Goal: Task Accomplishment & Management: Manage account settings

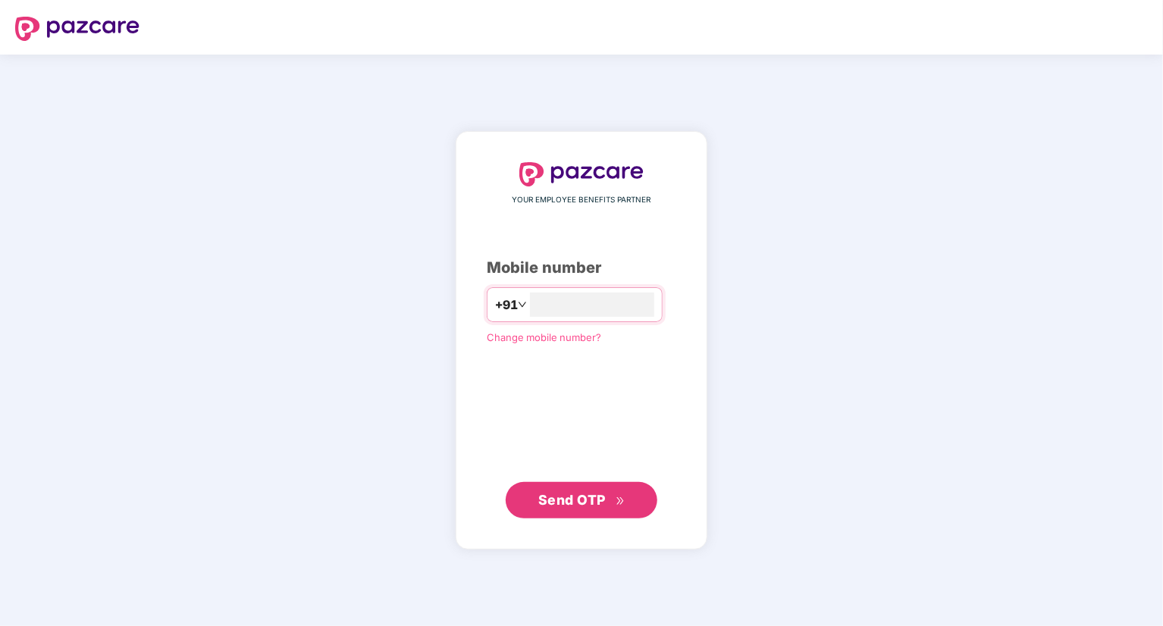
type input "**********"
click at [569, 507] on span "Send OTP" at bounding box center [571, 500] width 67 height 16
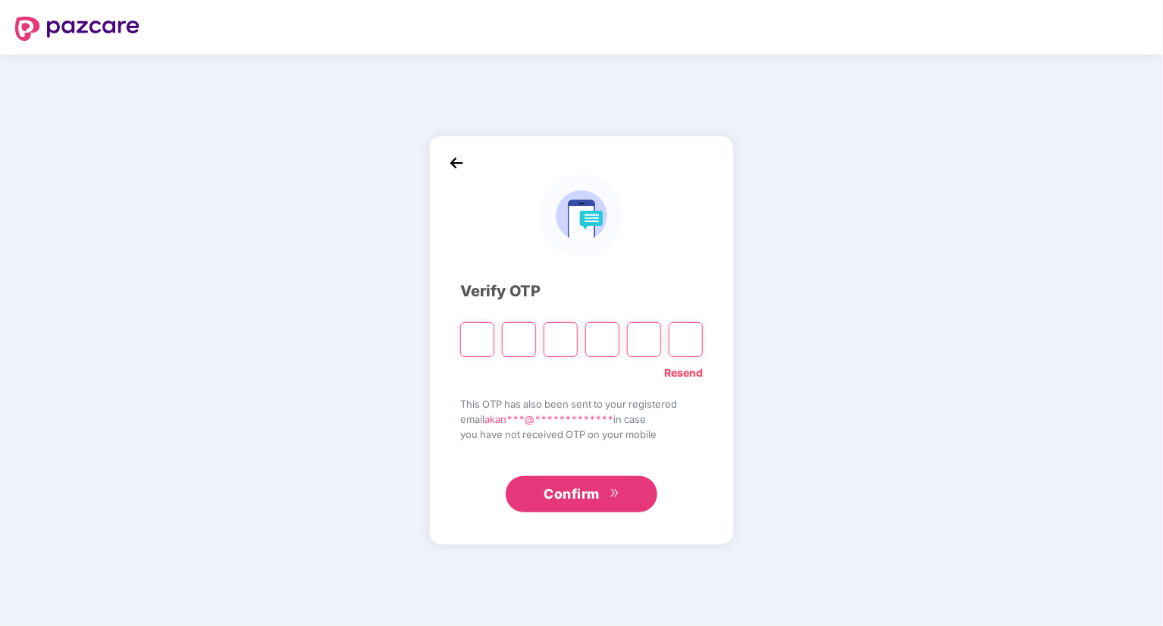
type input "*"
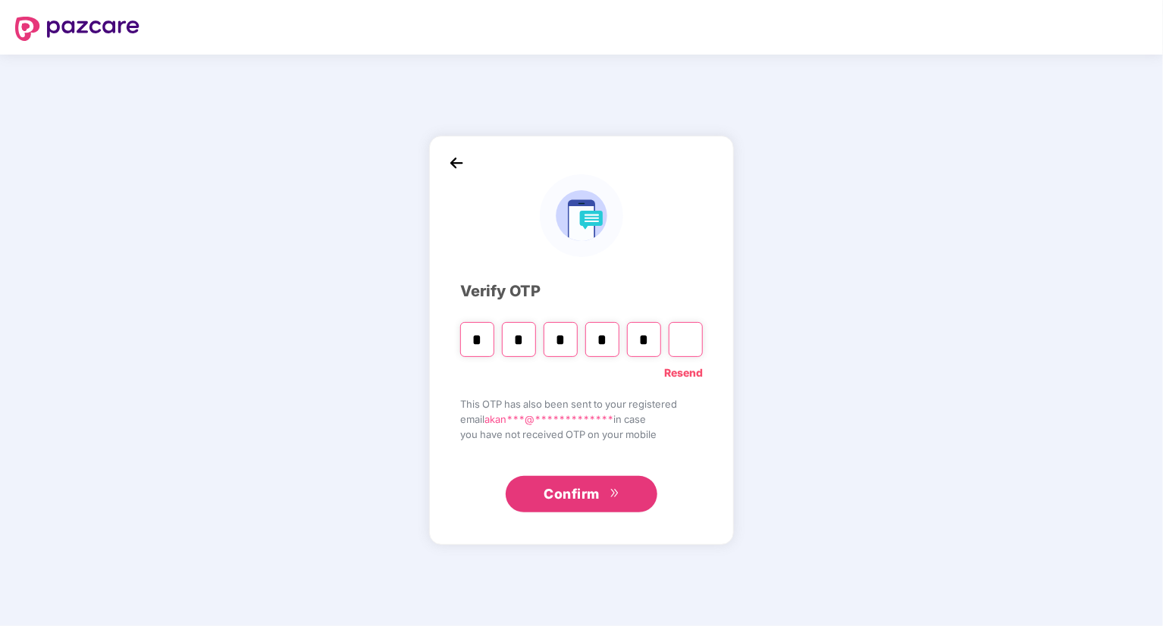
type input "*"
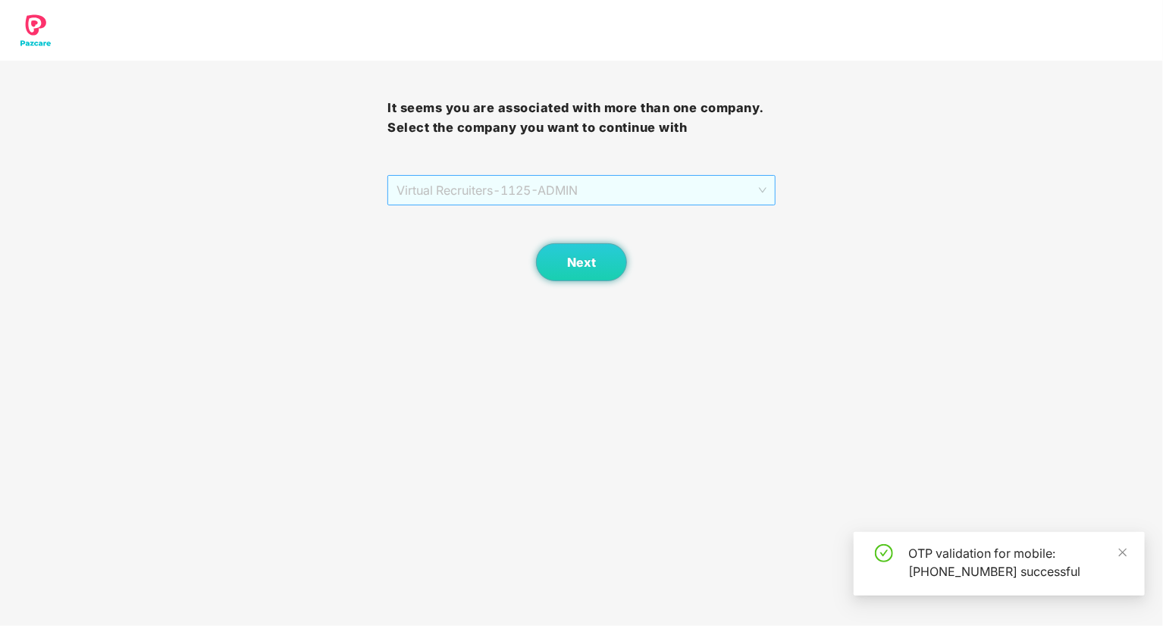
click at [743, 200] on span "Virtual Recruiters - 1125 - ADMIN" at bounding box center [581, 190] width 369 height 29
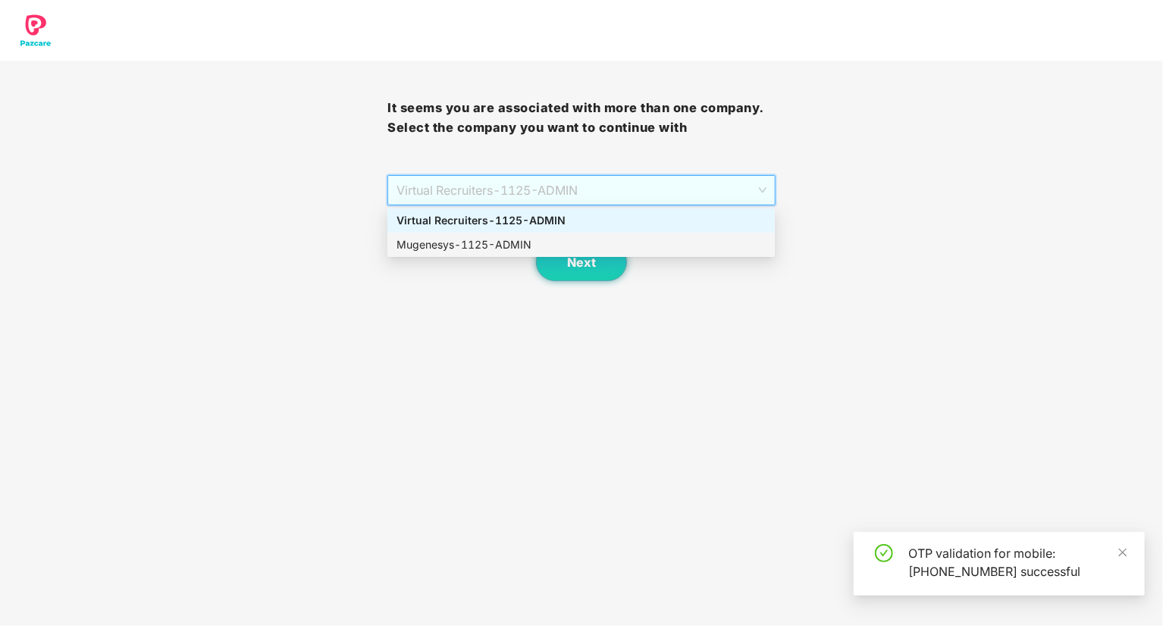
click at [504, 243] on div "Mugenesys - 1125 - ADMIN" at bounding box center [581, 245] width 369 height 17
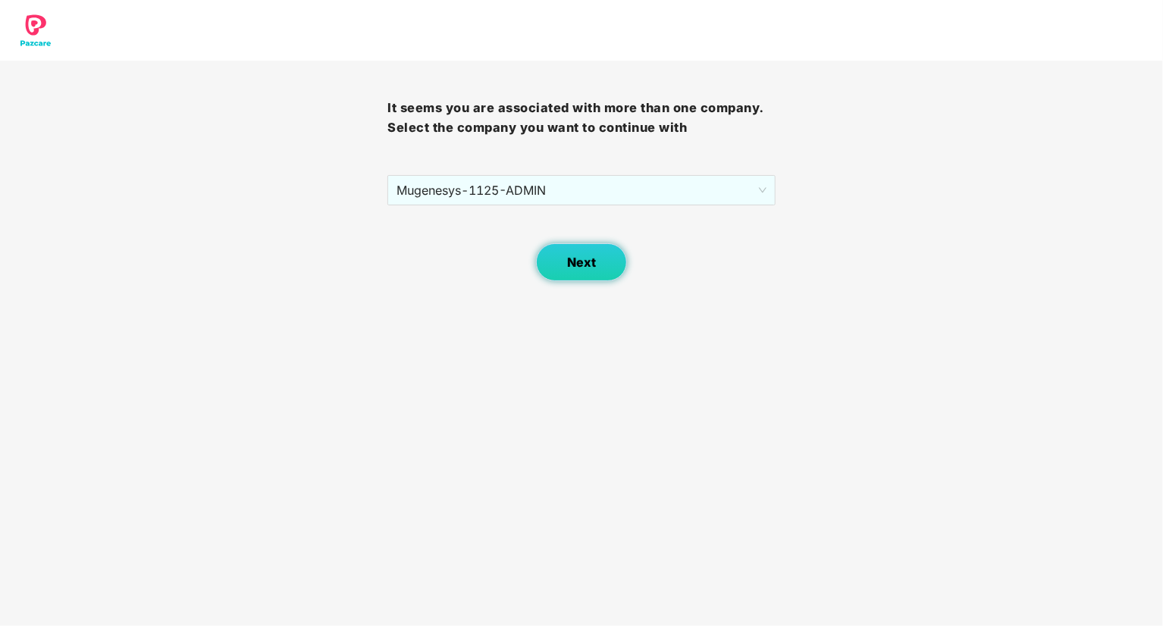
click at [589, 272] on button "Next" at bounding box center [581, 262] width 91 height 38
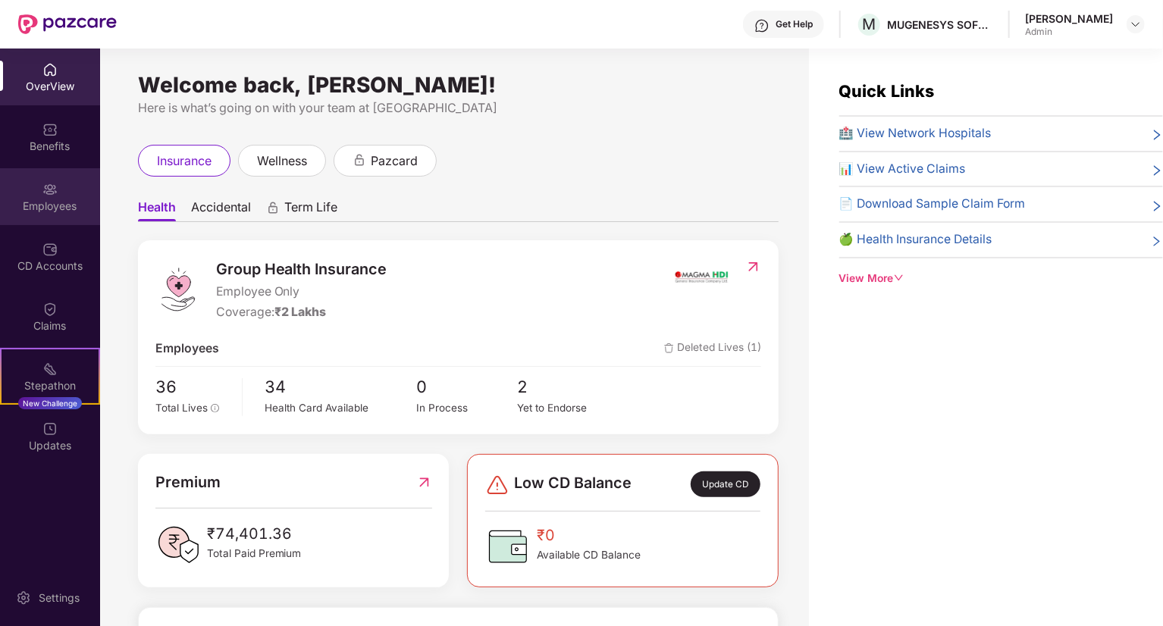
click at [45, 194] on img at bounding box center [49, 189] width 15 height 15
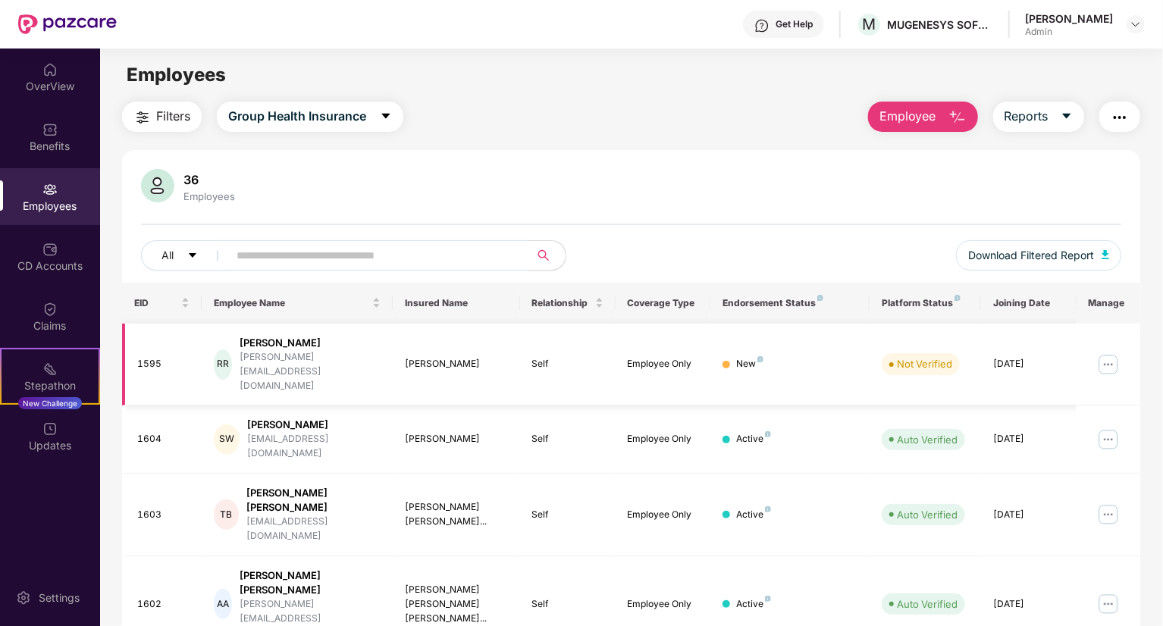
click at [1113, 353] on img at bounding box center [1109, 365] width 24 height 24
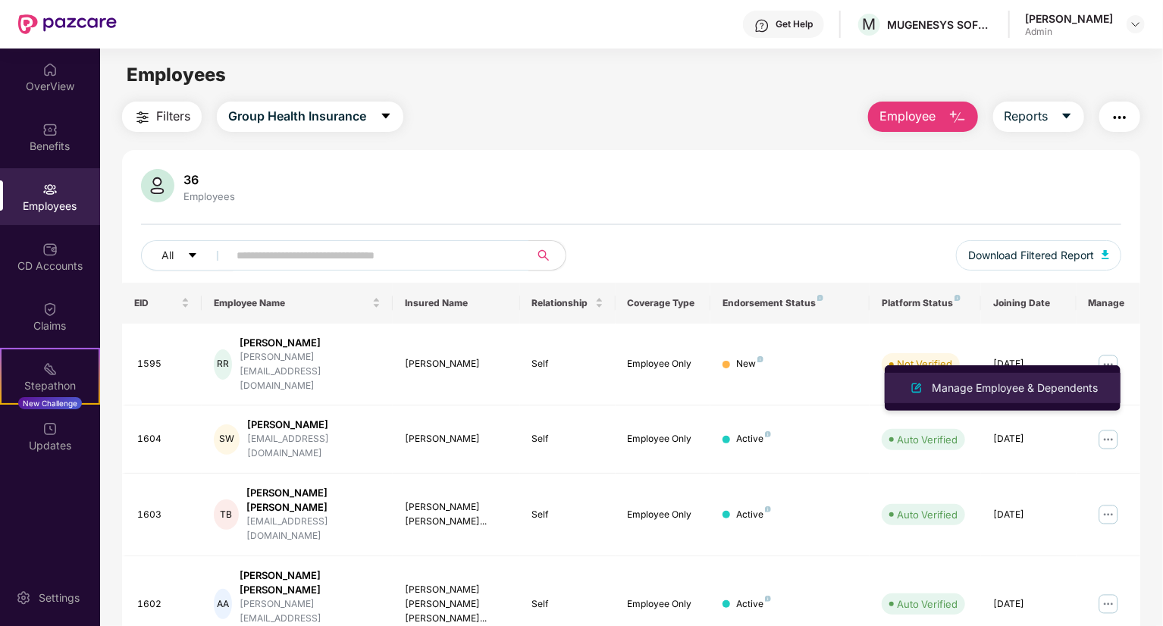
click at [1027, 384] on div "Manage Employee & Dependents" at bounding box center [1015, 388] width 172 height 17
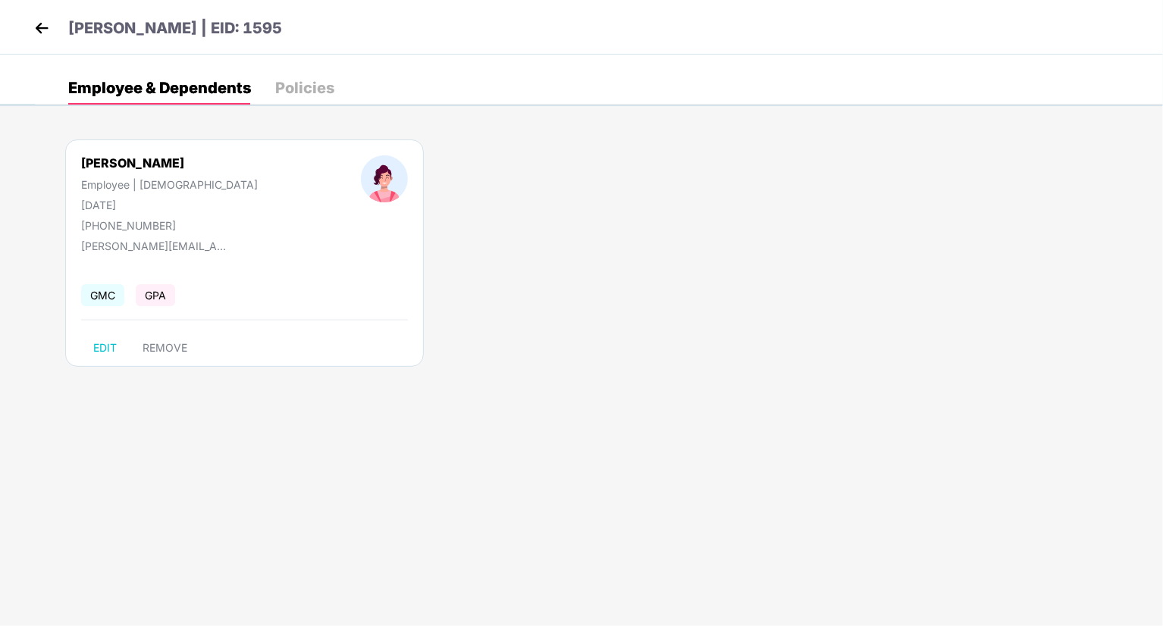
click at [102, 297] on span "GMC" at bounding box center [102, 295] width 43 height 22
click at [101, 297] on span "GMC" at bounding box center [102, 295] width 43 height 22
click at [49, 30] on img at bounding box center [41, 28] width 23 height 23
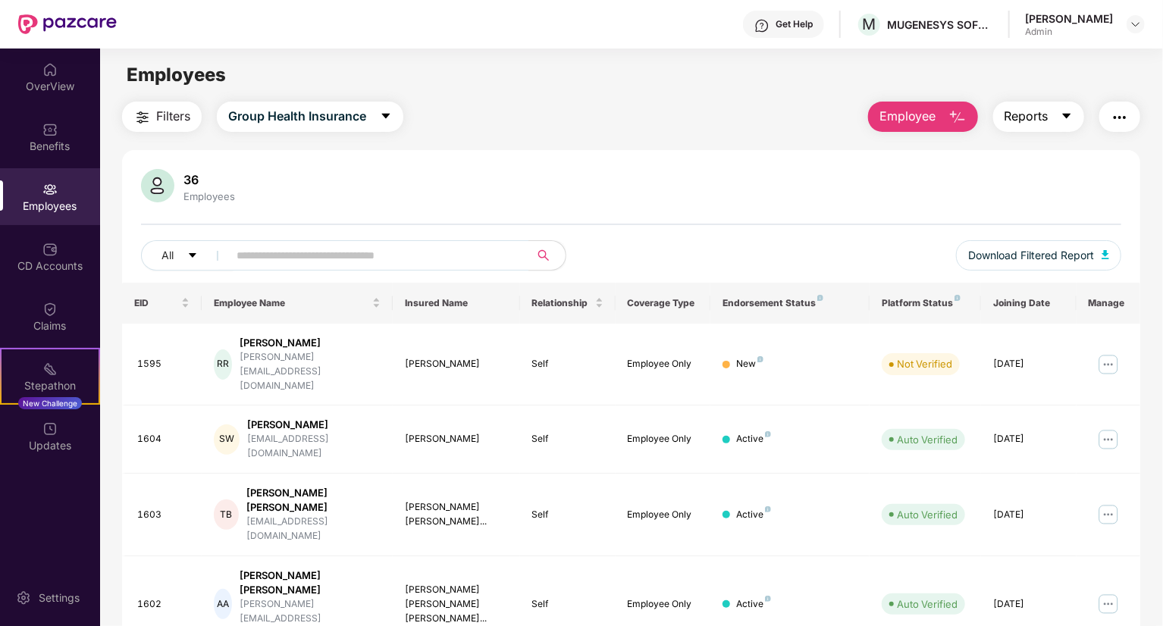
click at [1028, 122] on span "Reports" at bounding box center [1027, 116] width 44 height 19
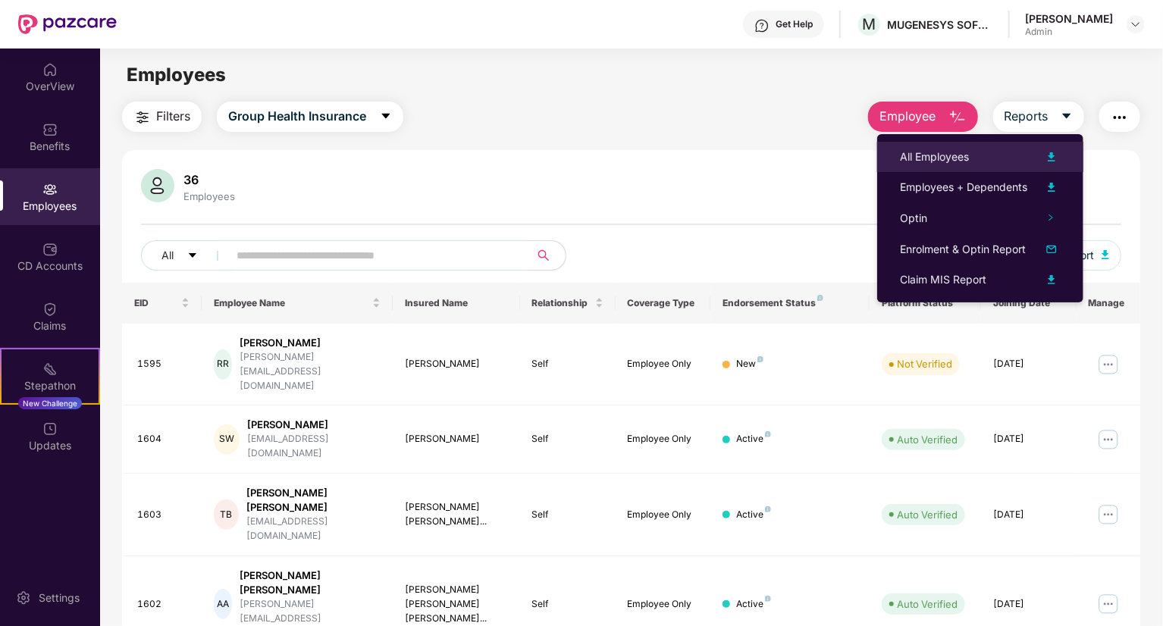
click at [927, 149] on div "All Employees" at bounding box center [934, 157] width 69 height 17
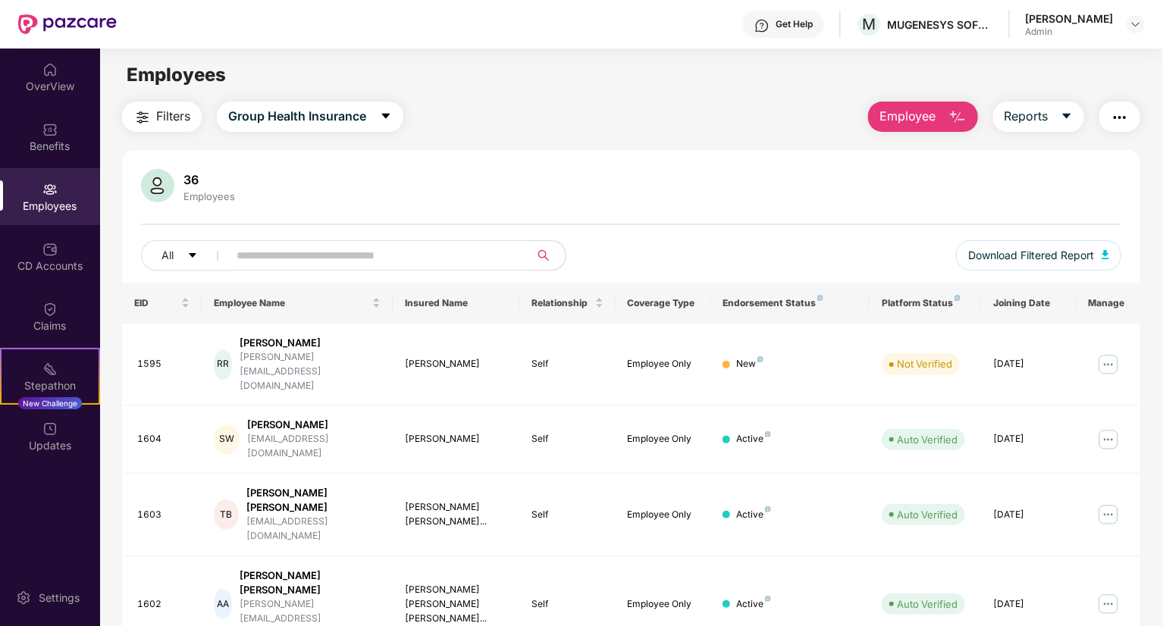
click at [910, 121] on span "Employee" at bounding box center [908, 116] width 57 height 19
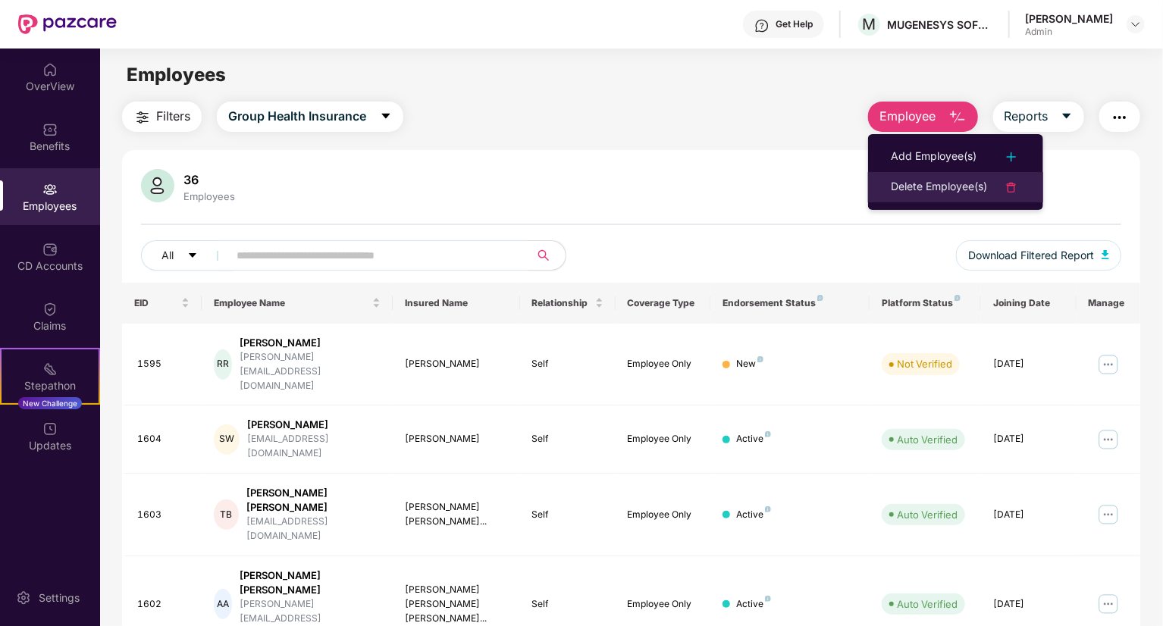
click at [918, 184] on div "Delete Employee(s)" at bounding box center [939, 187] width 96 height 18
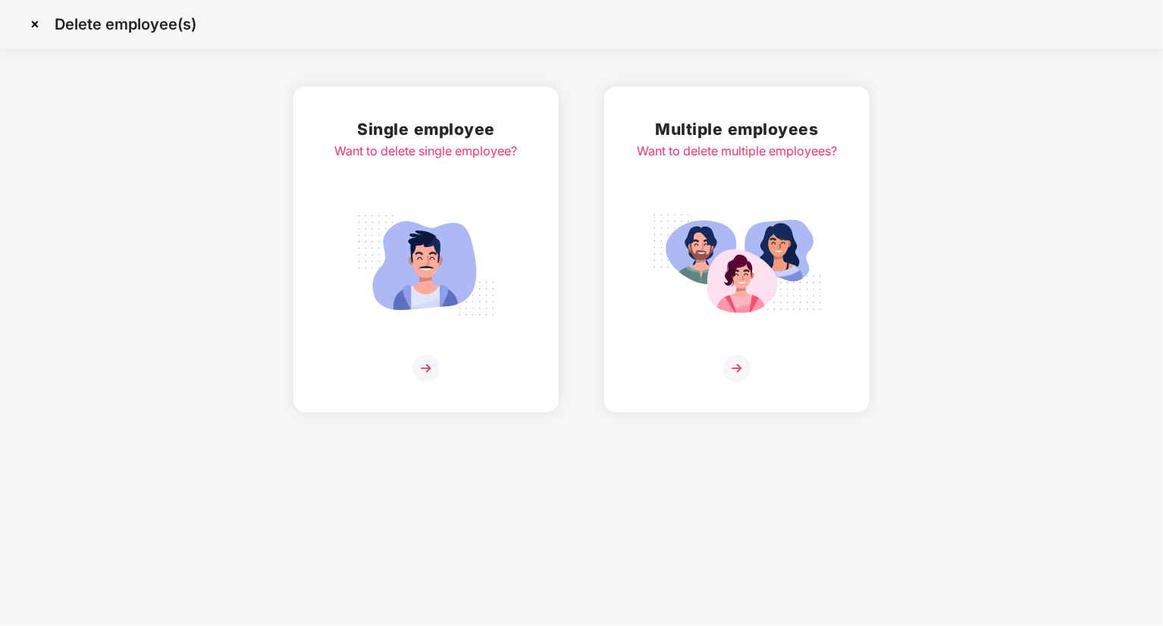
click at [698, 199] on div "Multiple employees Want to delete multiple employees?" at bounding box center [737, 249] width 200 height 265
click at [453, 199] on div "Single employee Want to delete single employee?" at bounding box center [426, 249] width 183 height 265
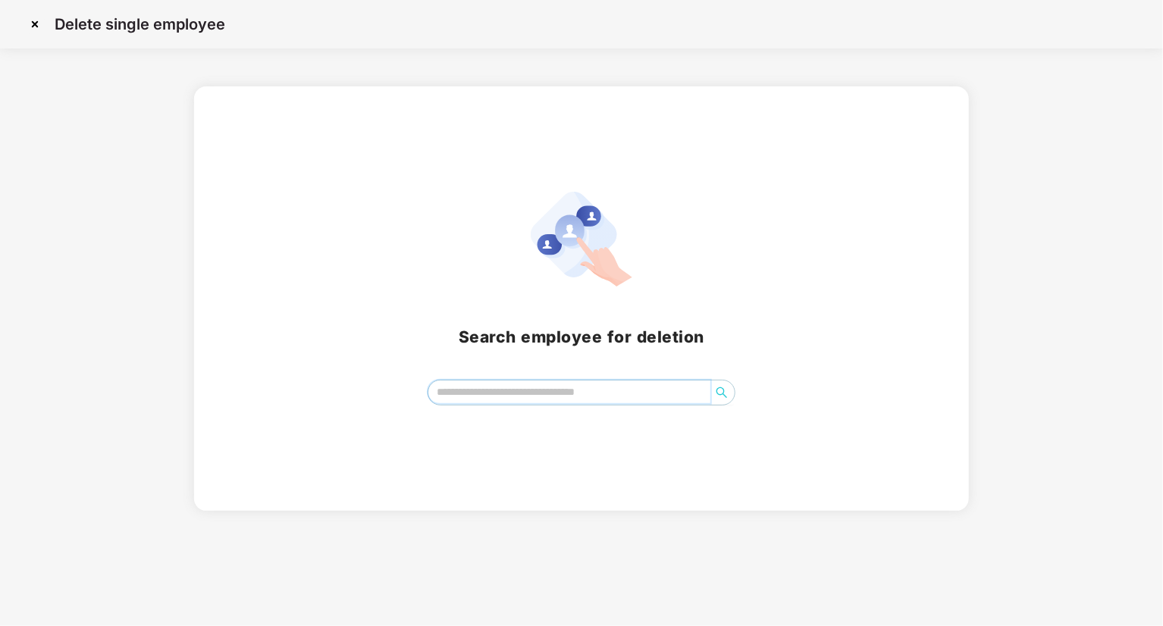
click at [521, 393] on input "search" at bounding box center [569, 392] width 282 height 23
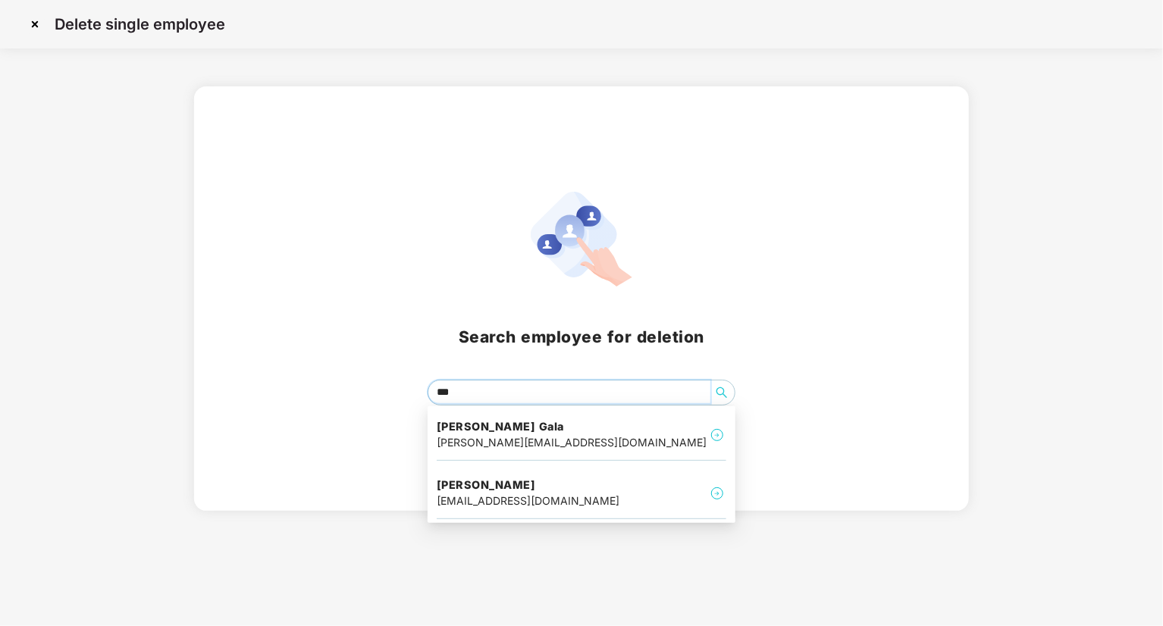
type input "****"
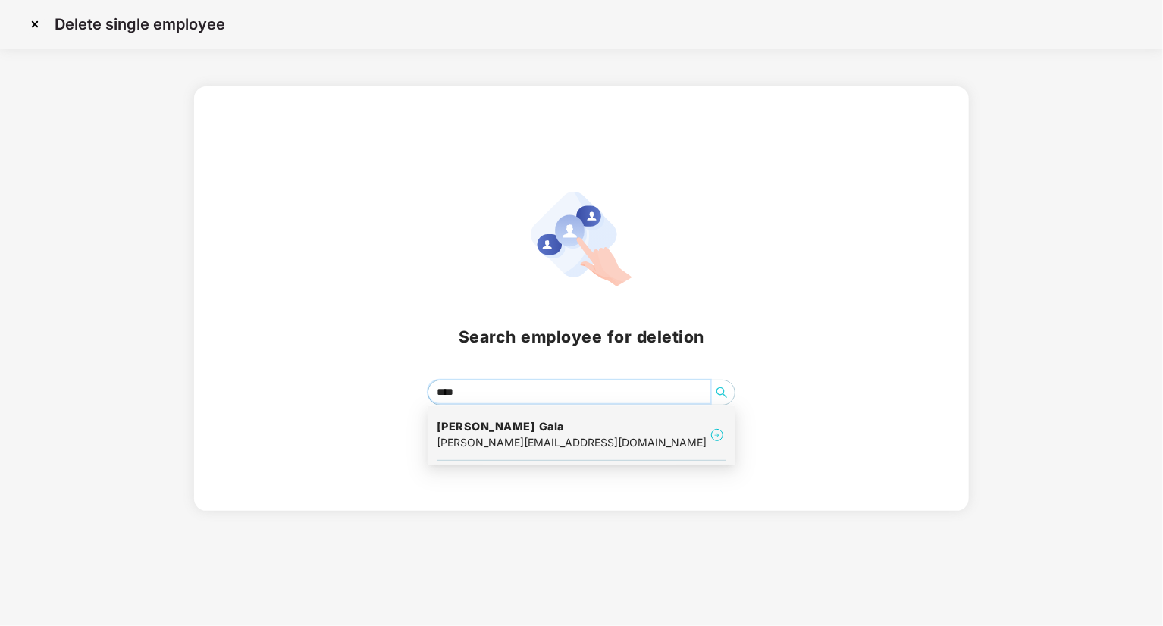
click at [495, 442] on div "parth@mugenesys.com" at bounding box center [572, 443] width 270 height 17
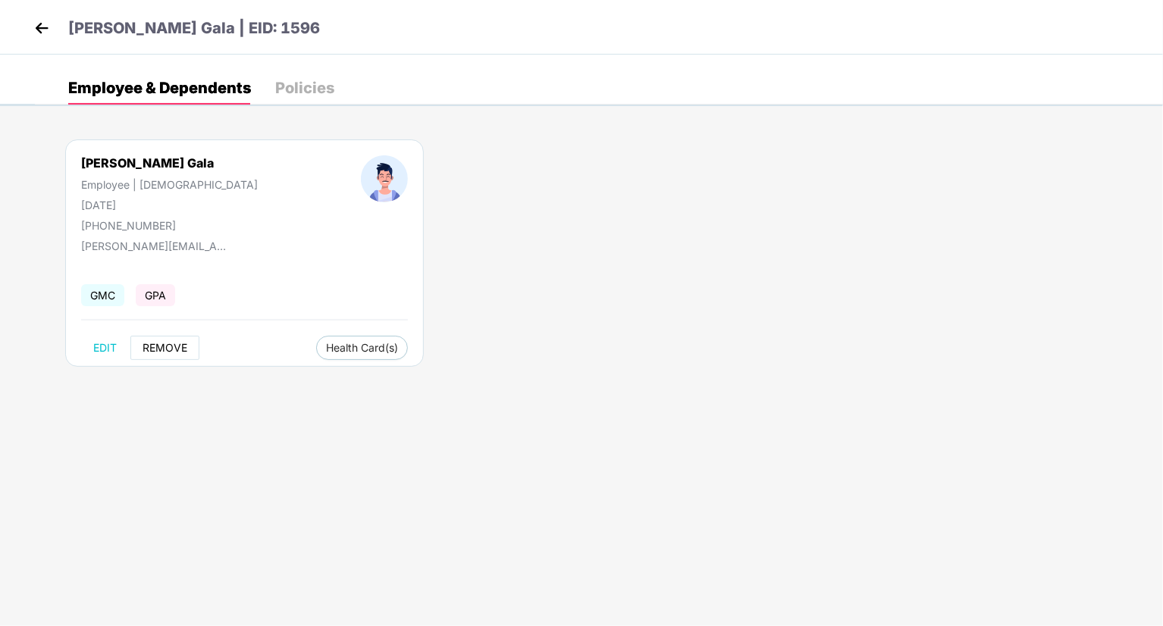
click at [151, 349] on span "REMOVE" at bounding box center [165, 348] width 45 height 12
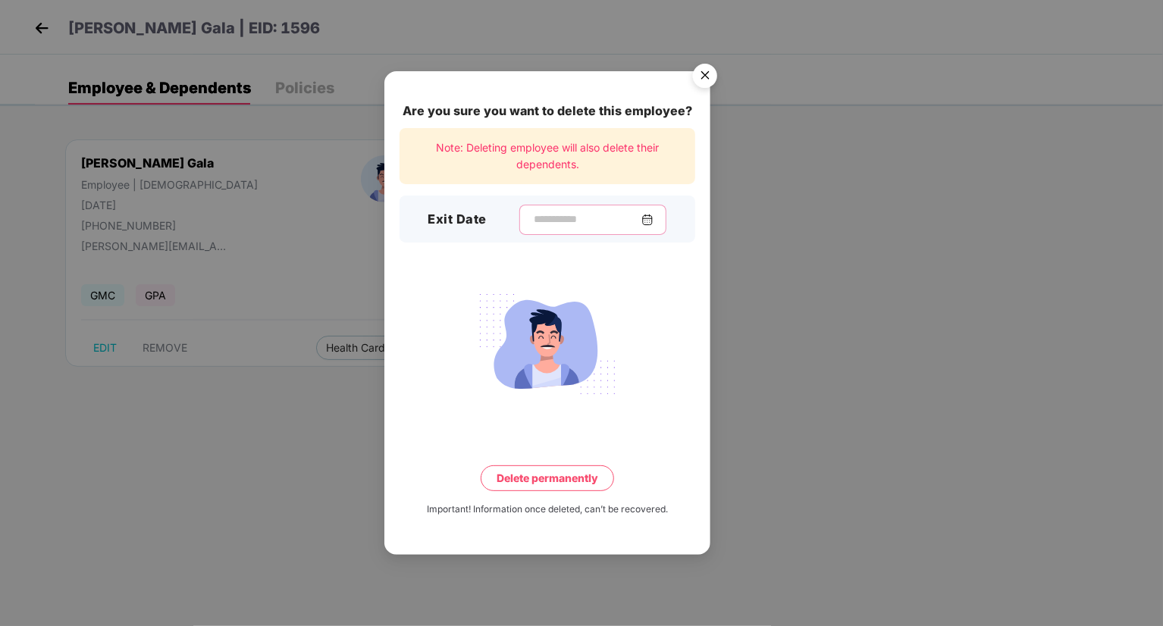
click at [576, 221] on input at bounding box center [586, 220] width 109 height 16
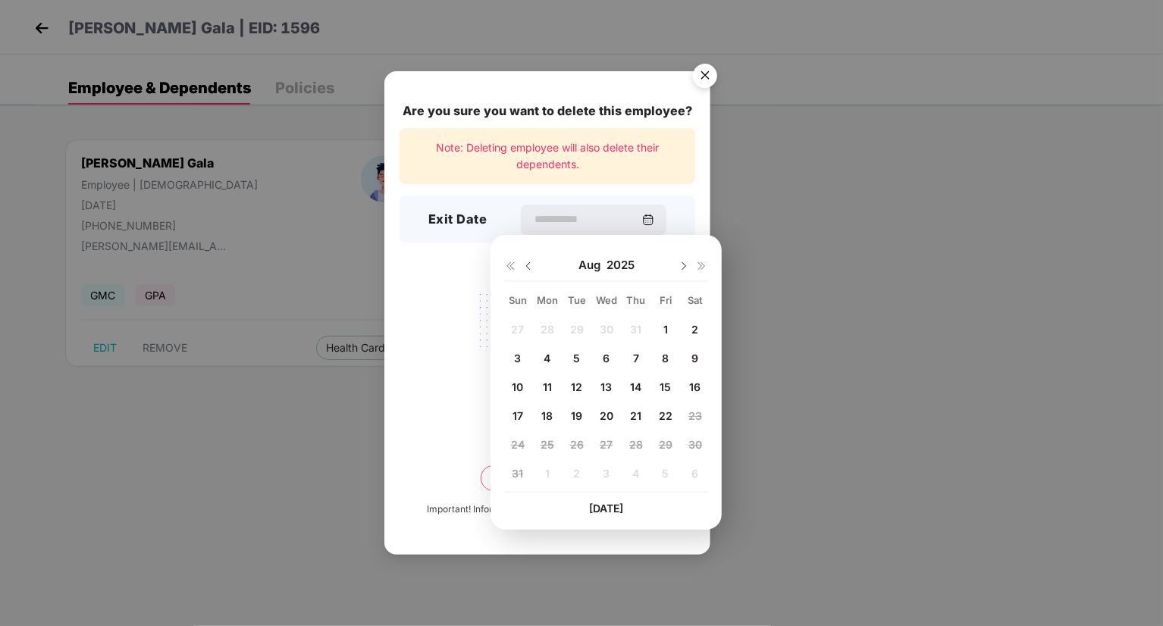
click at [666, 328] on span "1" at bounding box center [666, 329] width 5 height 13
type input "**********"
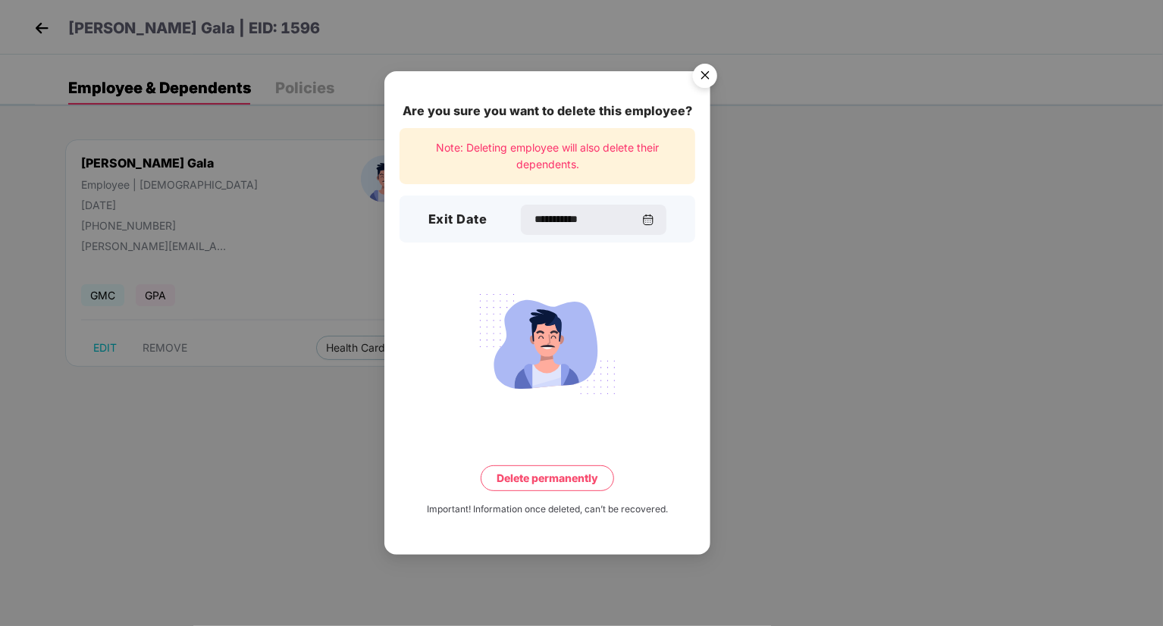
click at [544, 474] on button "Delete permanently" at bounding box center [547, 479] width 133 height 26
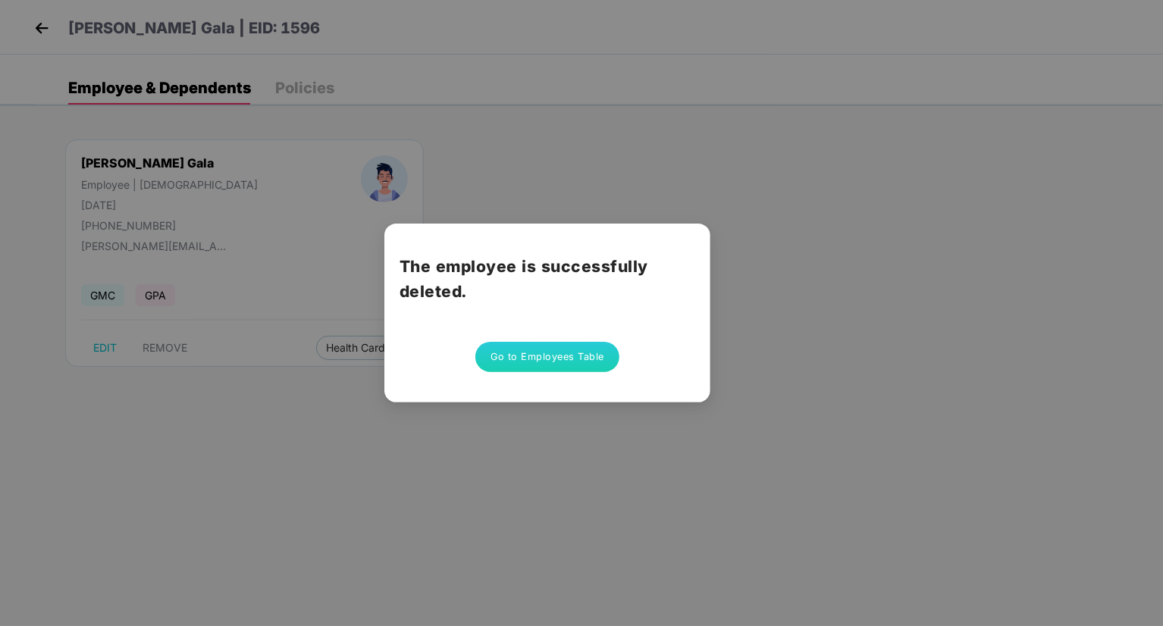
click at [588, 360] on button "Go to Employees Table" at bounding box center [547, 357] width 144 height 30
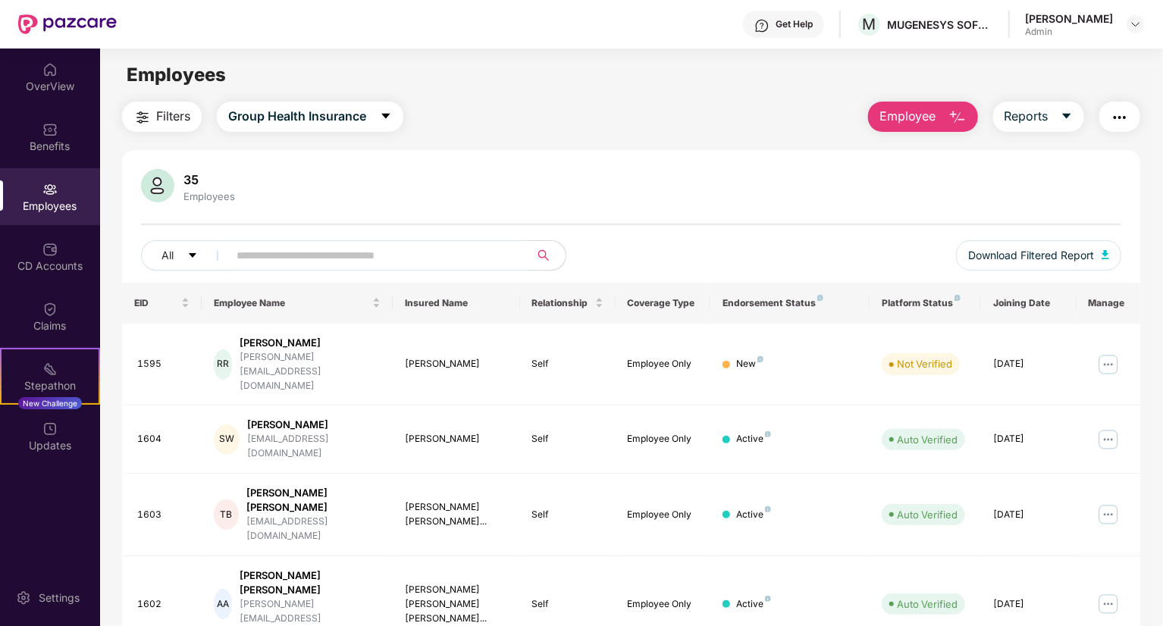
click at [895, 115] on span "Employee" at bounding box center [908, 116] width 57 height 19
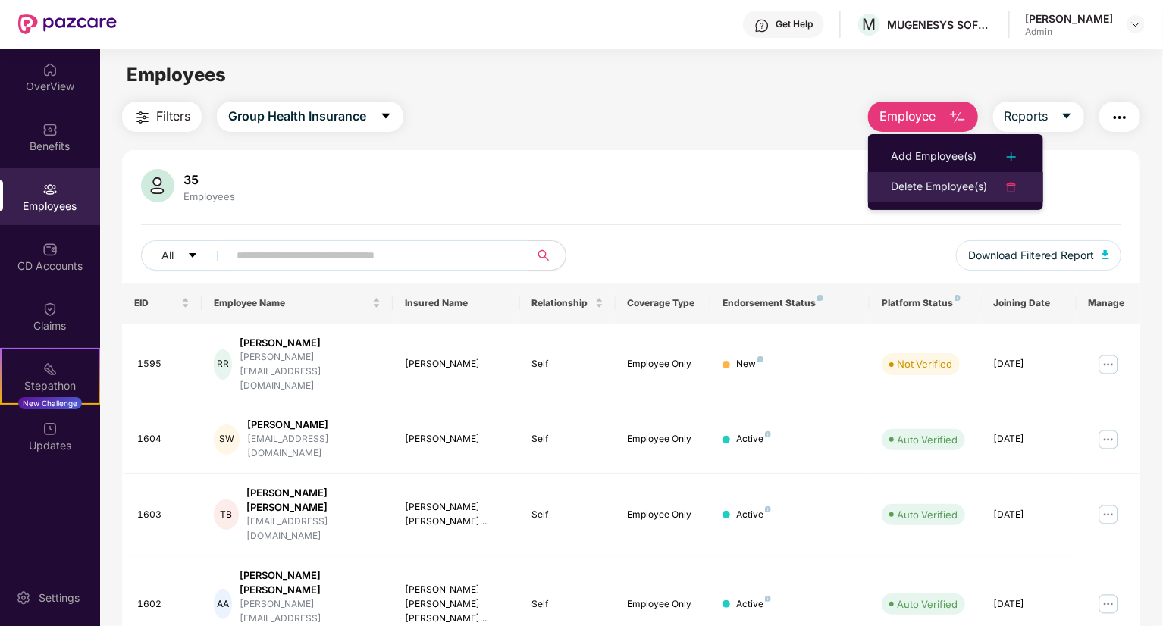
click at [917, 189] on div "Delete Employee(s)" at bounding box center [939, 187] width 96 height 18
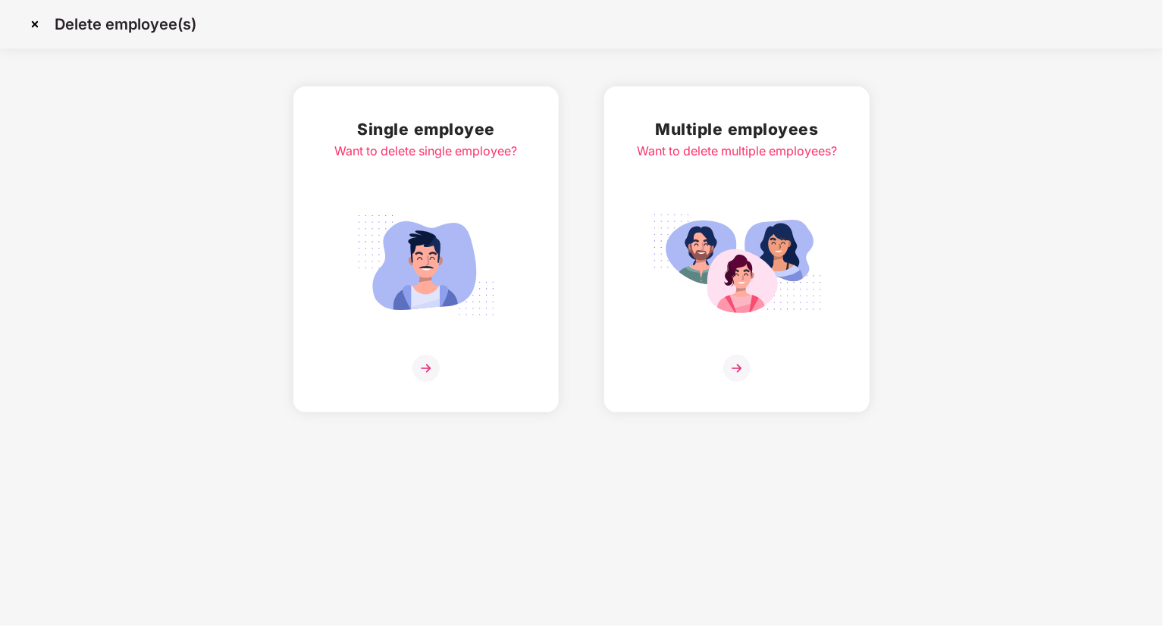
click at [420, 196] on div "Single employee Want to delete single employee?" at bounding box center [426, 249] width 183 height 265
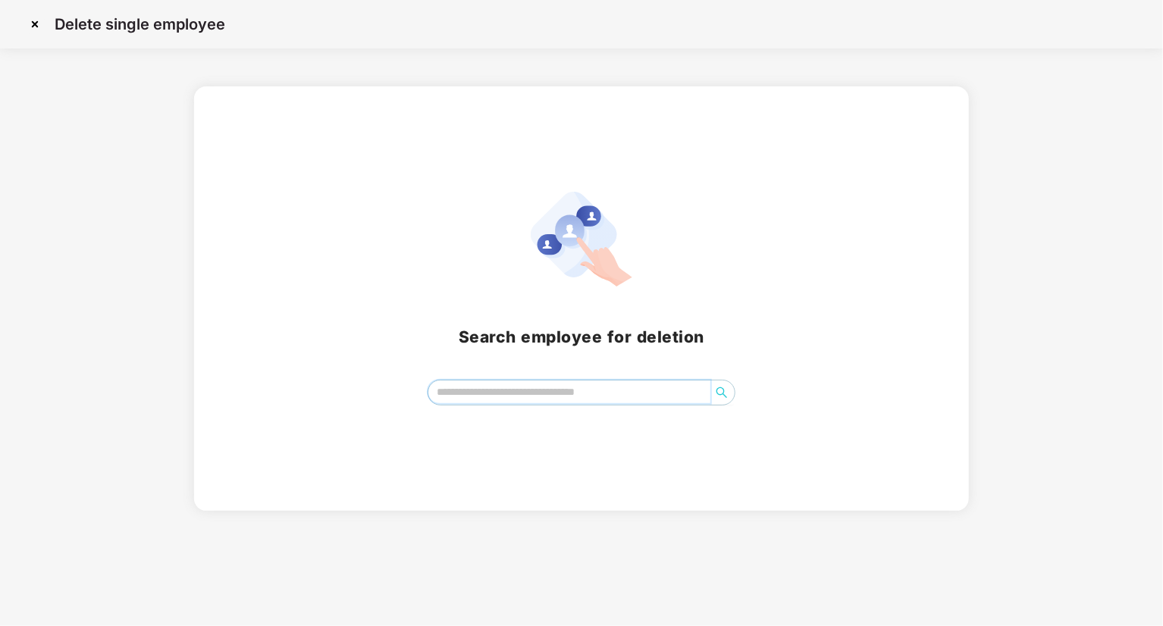
click at [470, 385] on input "search" at bounding box center [569, 392] width 282 height 23
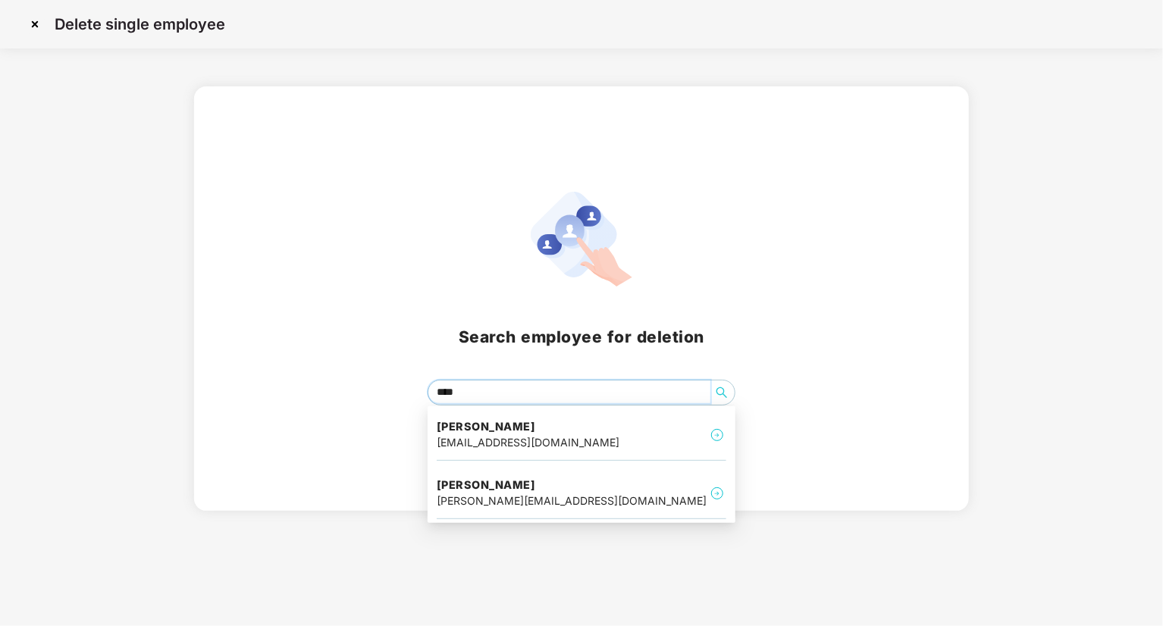
type input "*****"
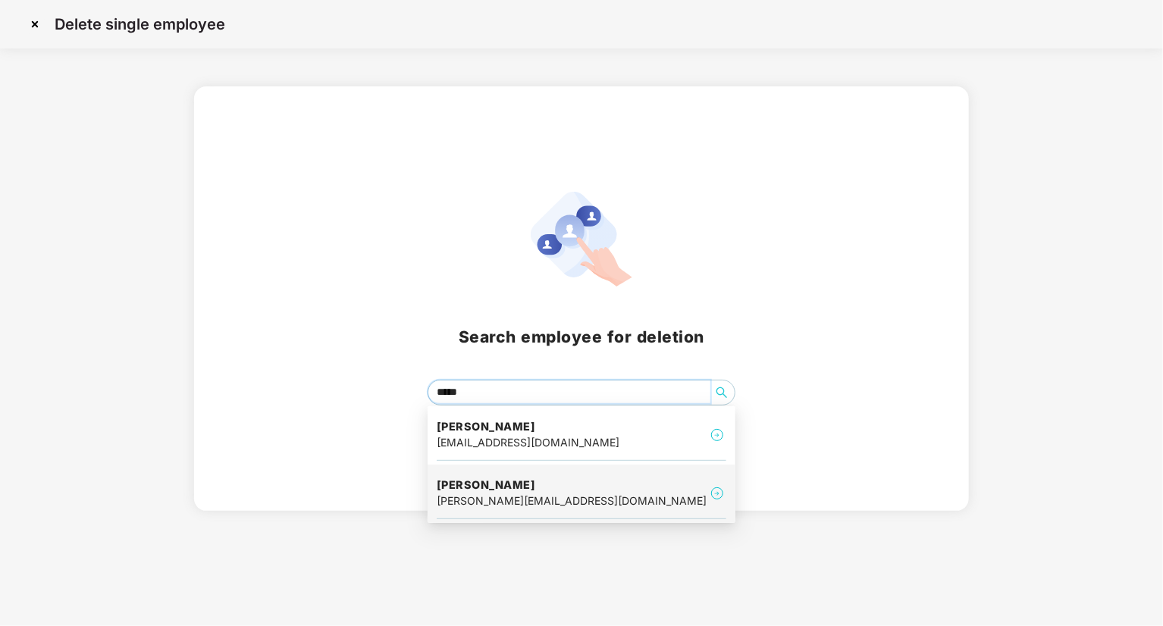
click at [492, 486] on h4 "Vinay Patil" at bounding box center [572, 485] width 270 height 15
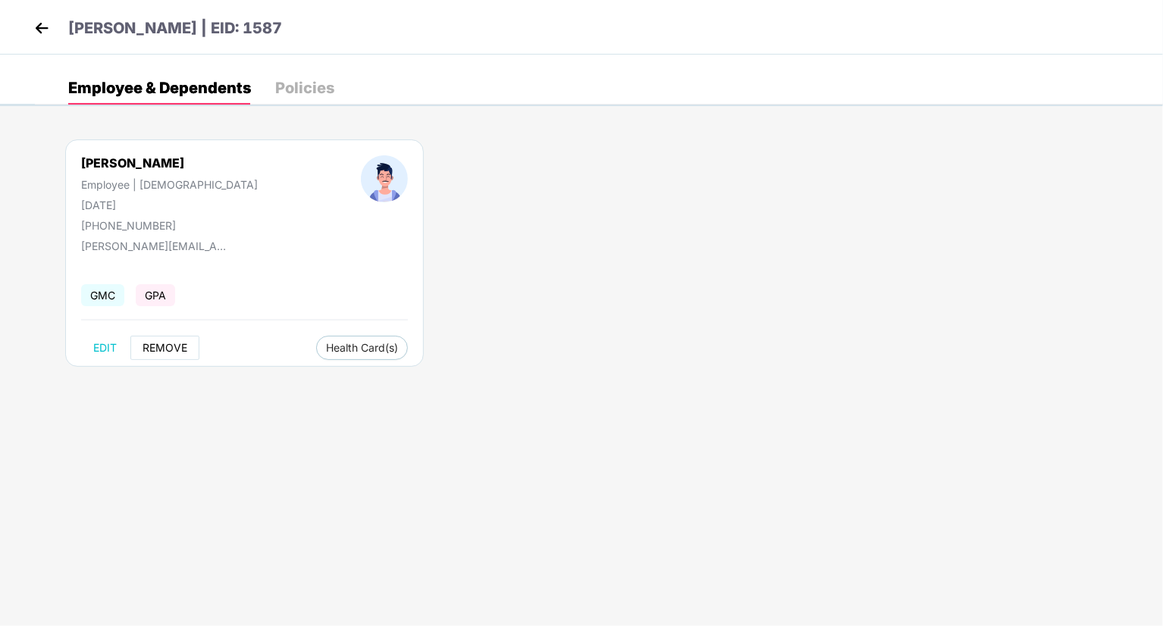
click at [156, 350] on span "REMOVE" at bounding box center [165, 348] width 45 height 12
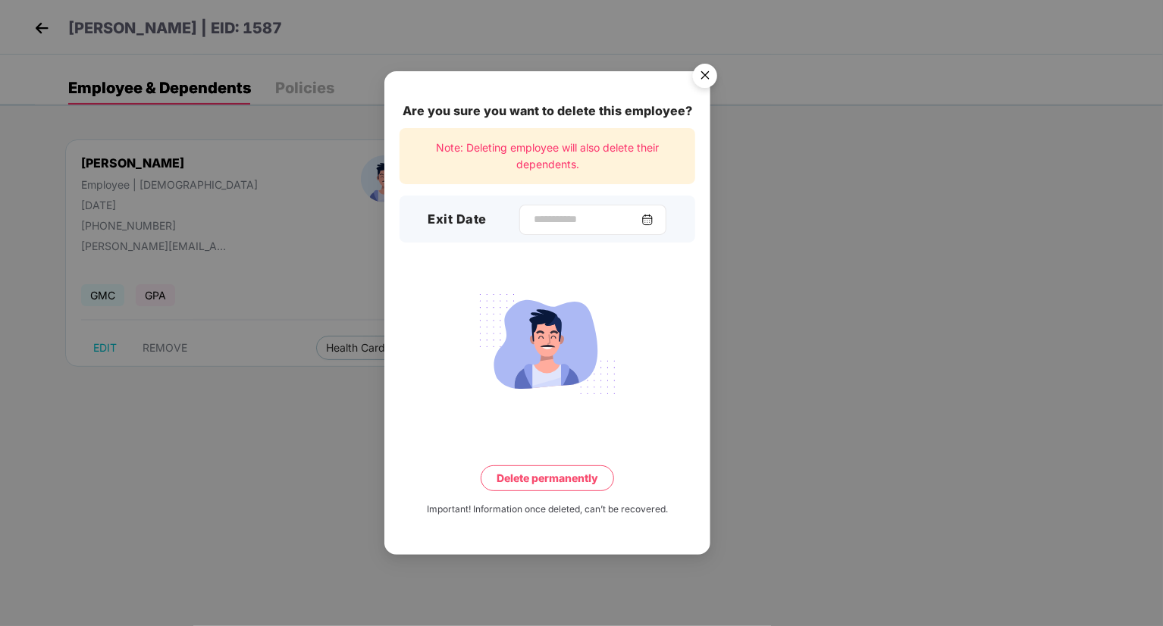
click at [654, 223] on img at bounding box center [648, 220] width 12 height 12
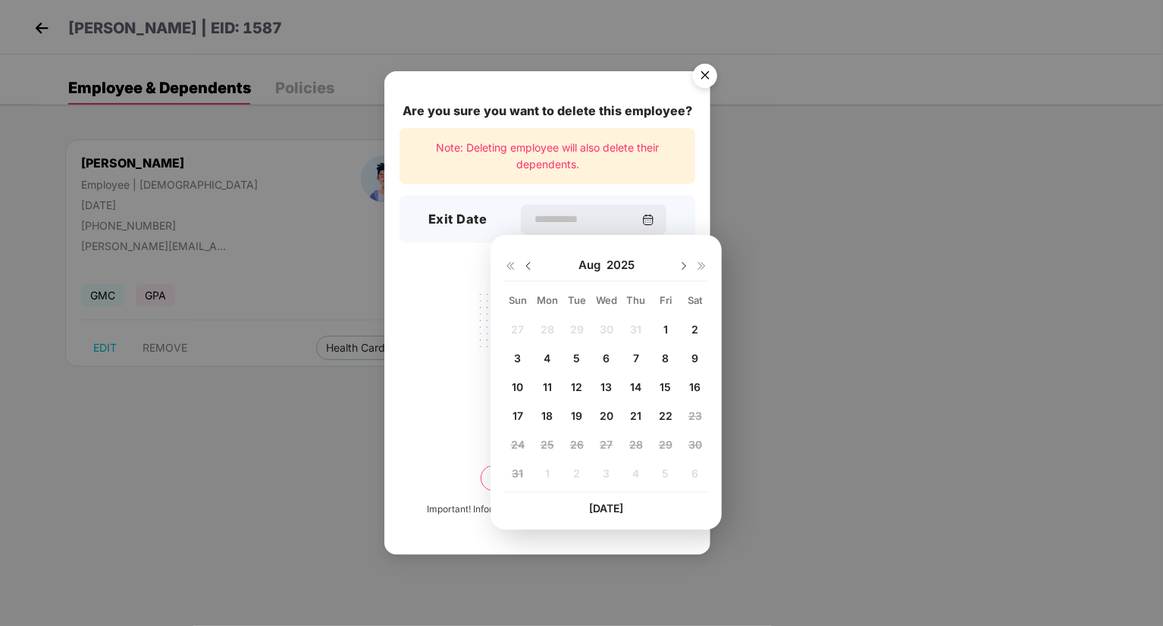
click at [640, 394] on div "14" at bounding box center [636, 387] width 23 height 23
type input "**********"
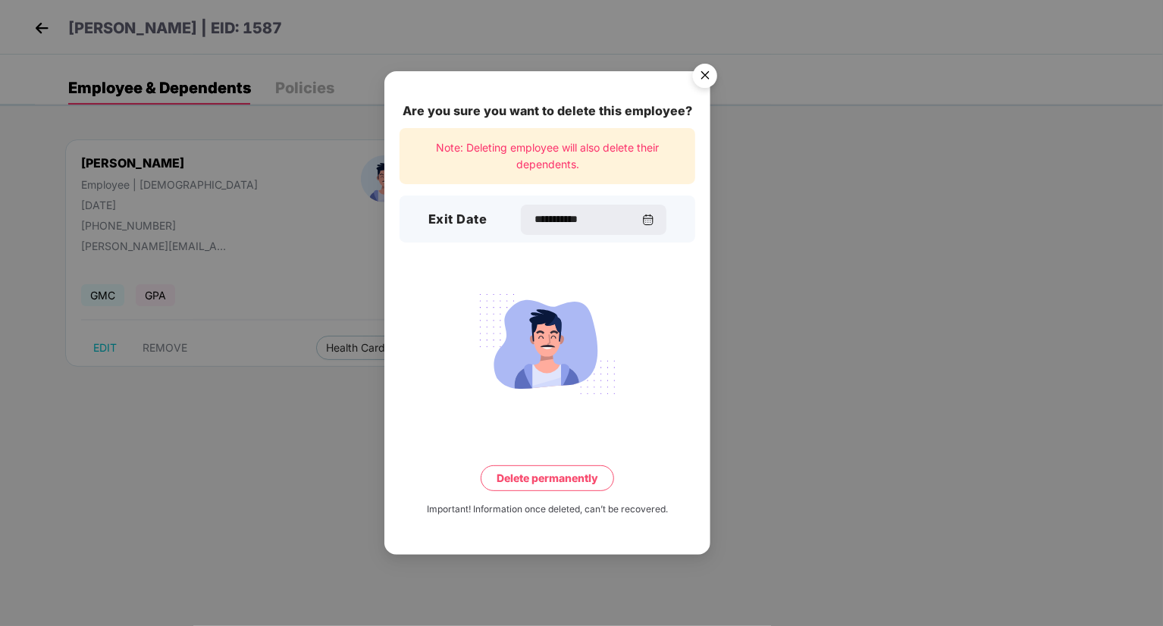
click at [567, 480] on button "Delete permanently" at bounding box center [547, 479] width 133 height 26
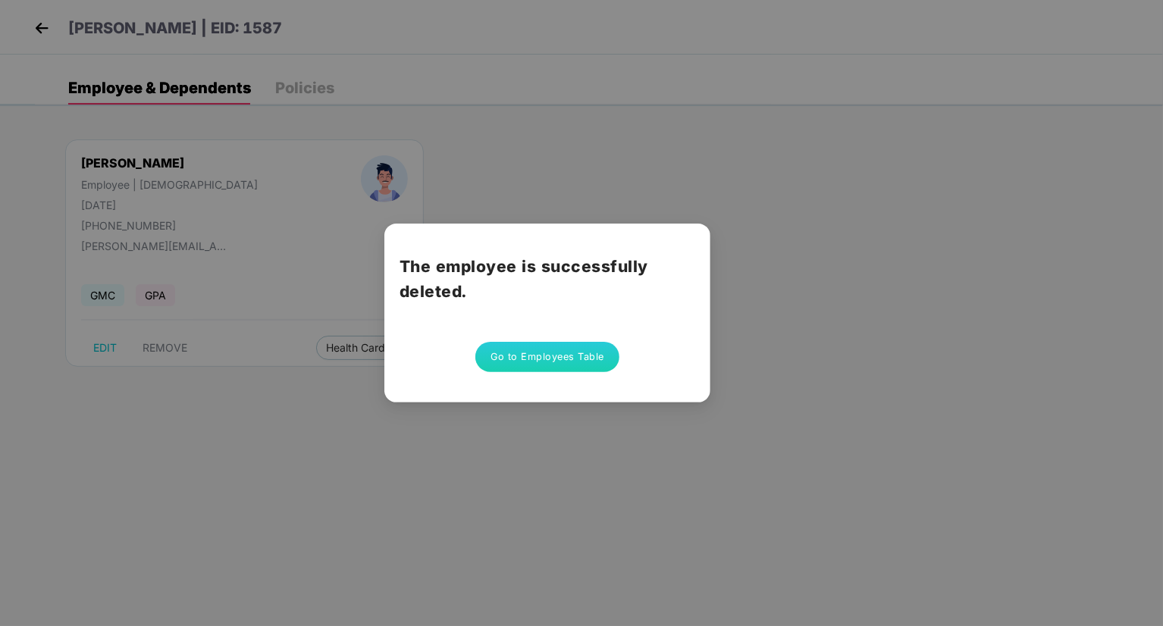
click at [425, 130] on div "The employee is successfully deleted. Go to Employees Table" at bounding box center [581, 313] width 1163 height 626
click at [513, 357] on button "Go to Employees Table" at bounding box center [547, 357] width 144 height 30
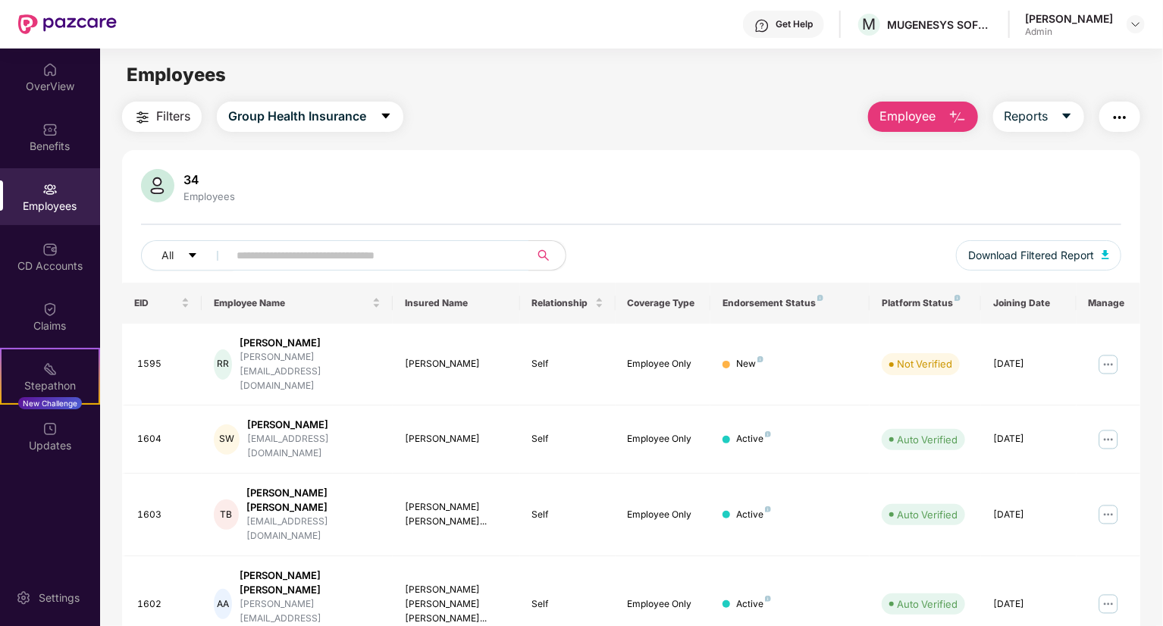
click at [924, 119] on span "Employee" at bounding box center [908, 116] width 57 height 19
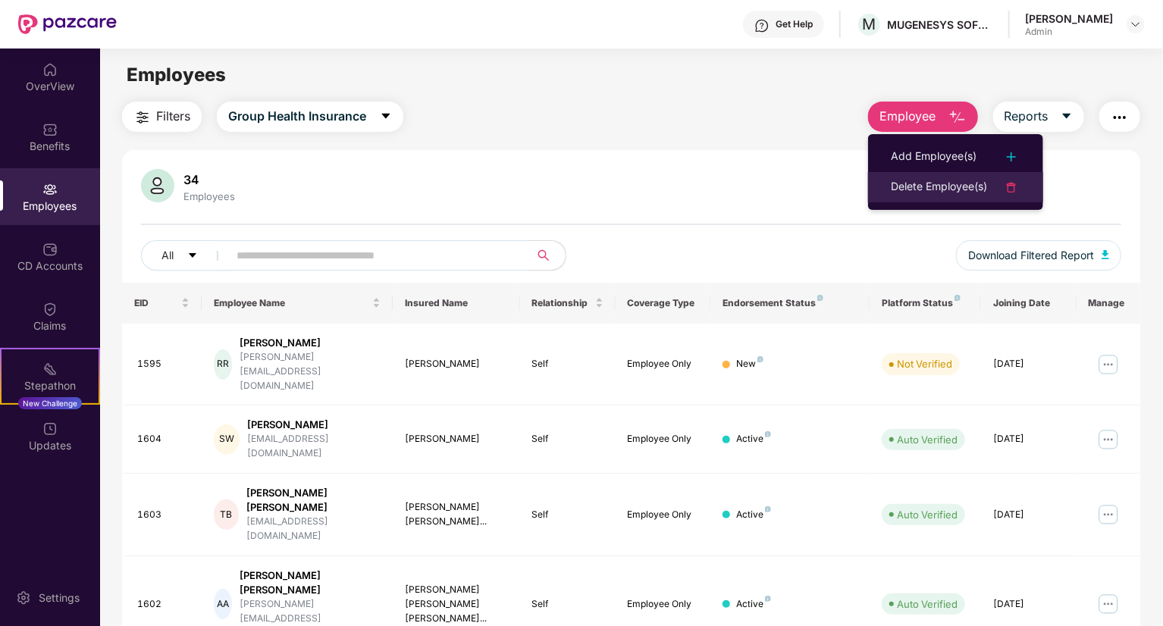
click at [922, 195] on div "Delete Employee(s)" at bounding box center [939, 187] width 96 height 18
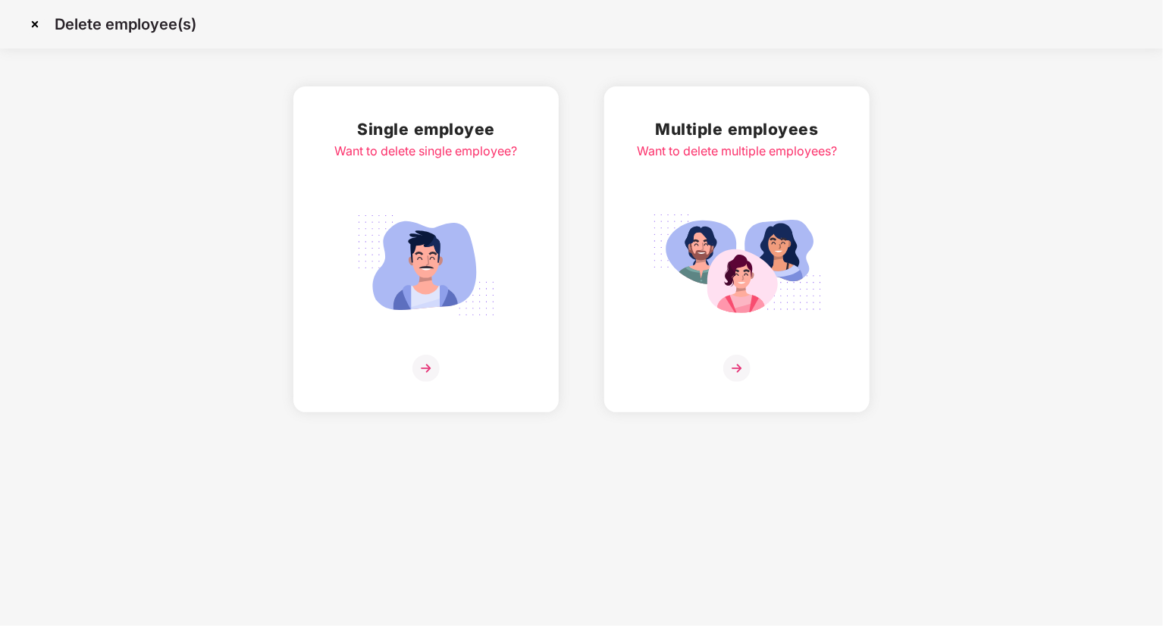
click at [440, 198] on div "Single employee Want to delete single employee?" at bounding box center [426, 249] width 183 height 265
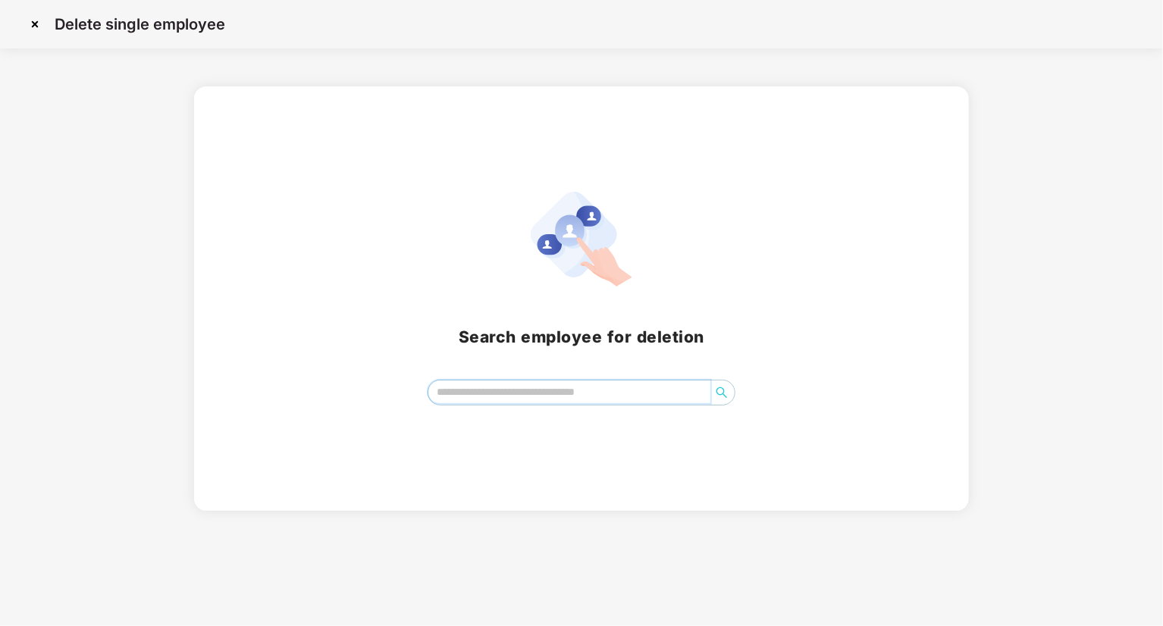
click at [495, 397] on input "search" at bounding box center [569, 392] width 282 height 23
click at [717, 392] on icon "search" at bounding box center [722, 393] width 11 height 11
click at [722, 392] on icon "search" at bounding box center [722, 393] width 12 height 12
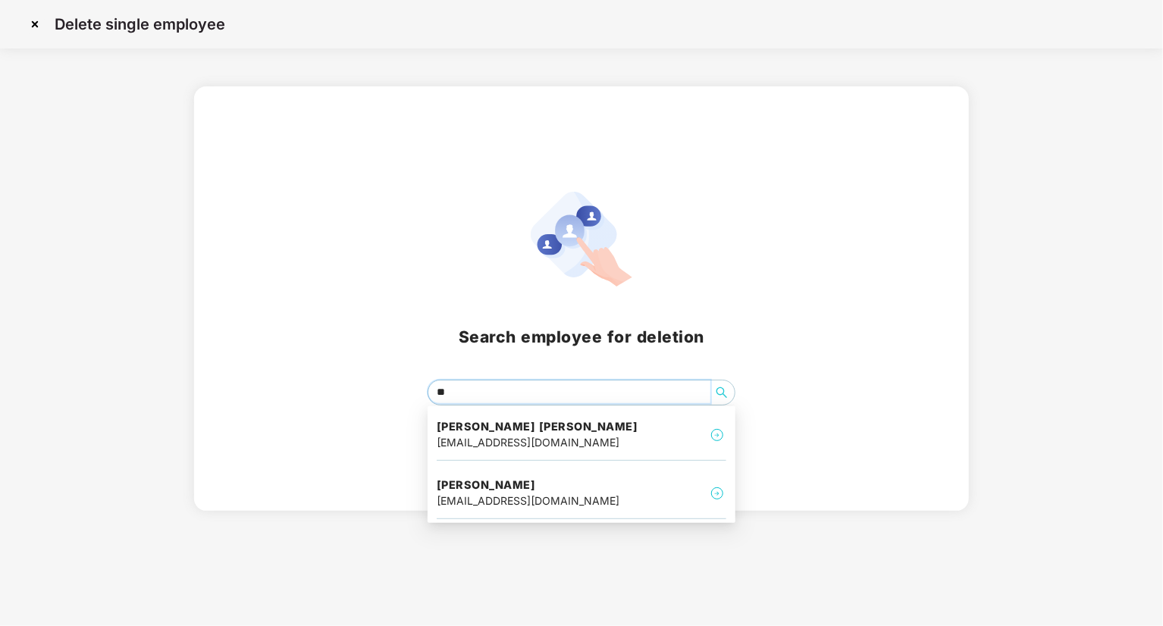
type input "*"
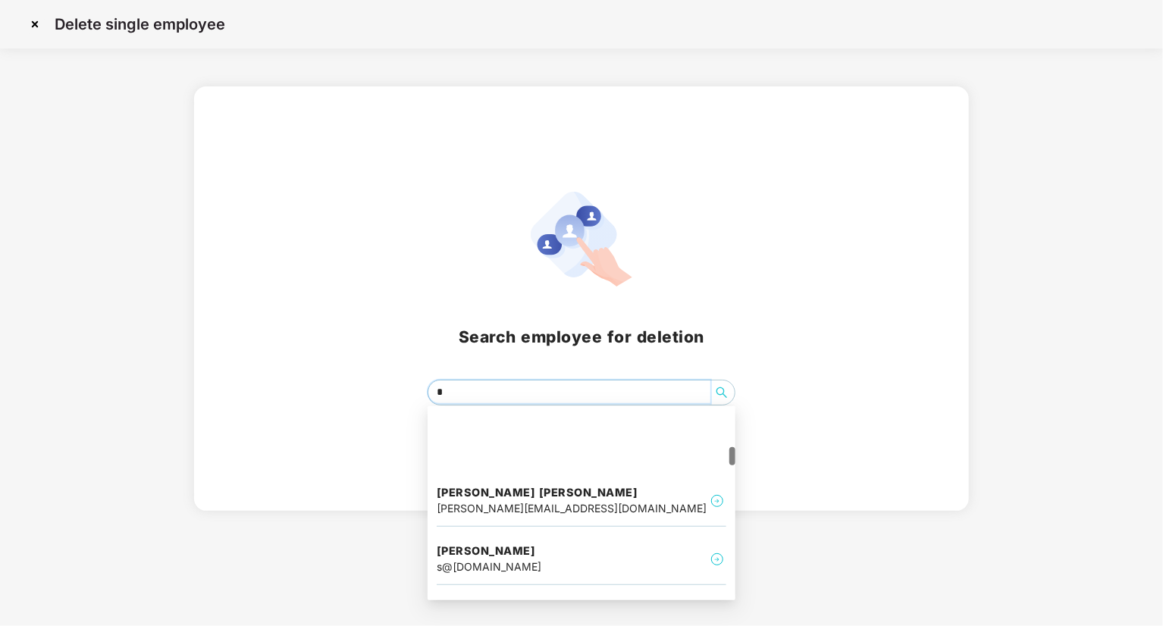
scroll to position [319, 0]
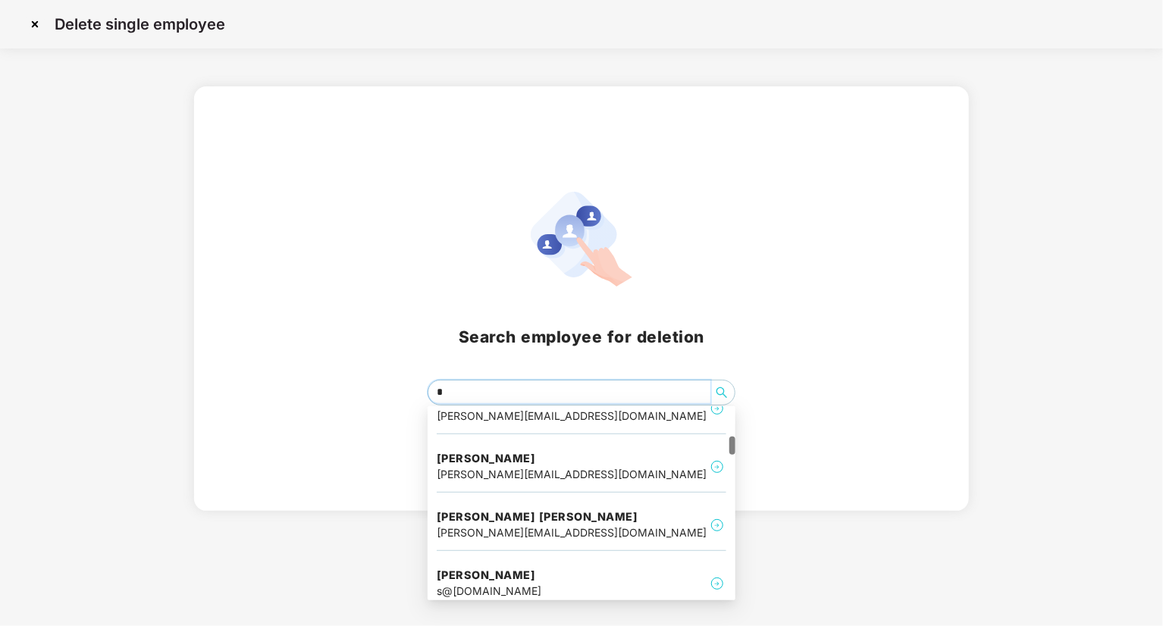
drag, startPoint x: 734, startPoint y: 419, endPoint x: 771, endPoint y: 450, distance: 48.0
click at [771, 450] on body "Delete single employee Search employee for deletion * Akshay Kapse Roochin Kuma…" at bounding box center [581, 313] width 1163 height 626
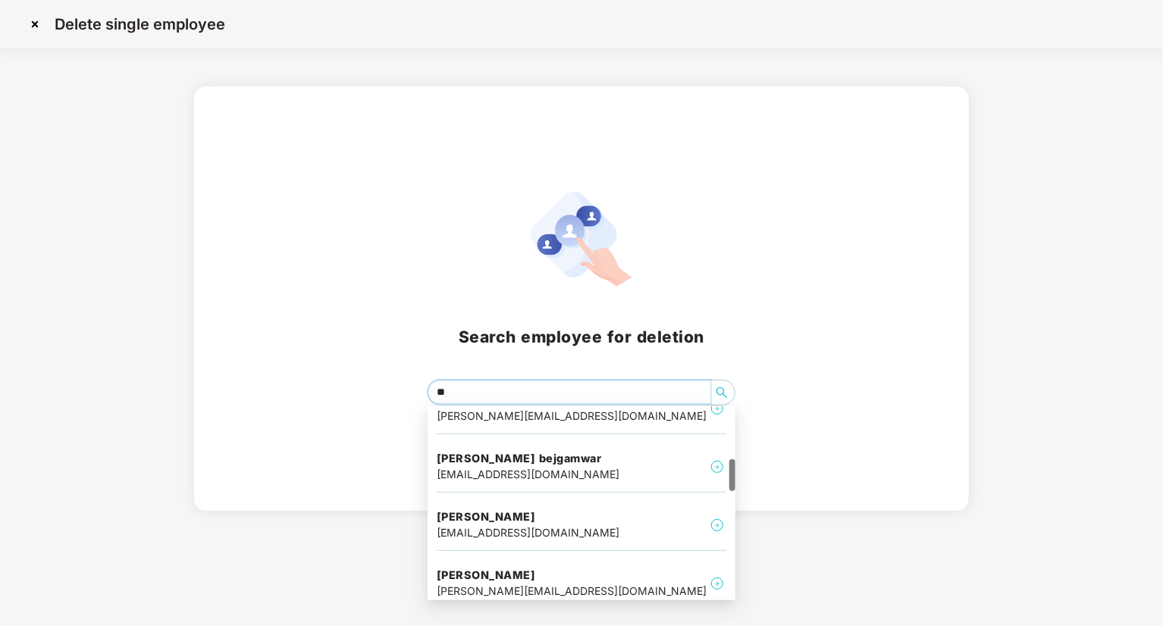
type input "***"
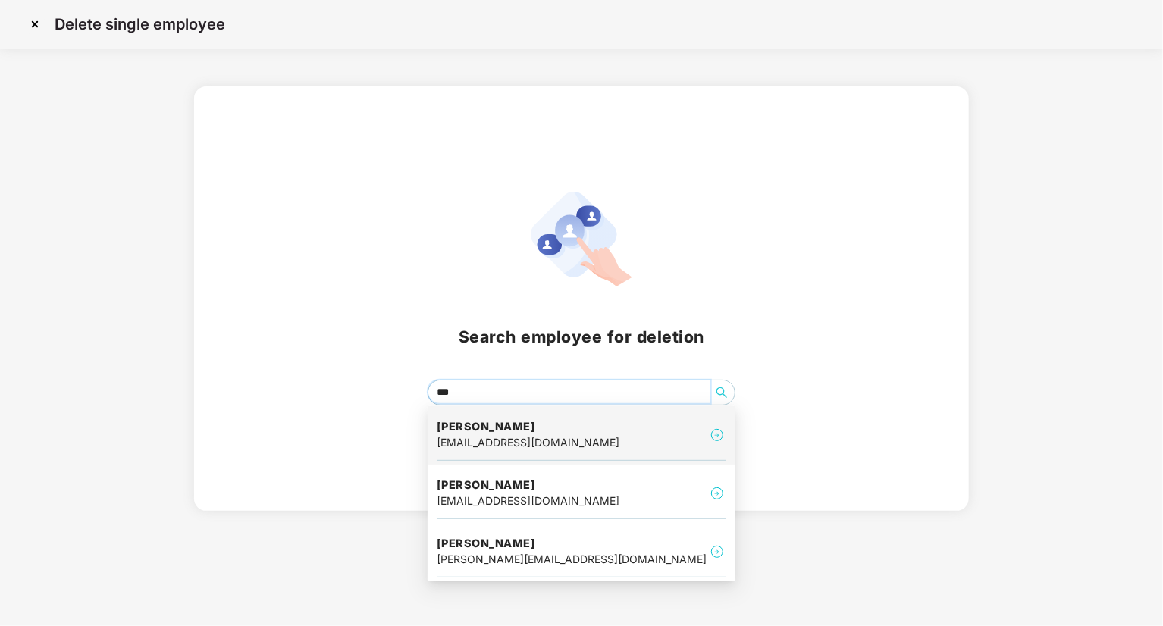
click at [497, 434] on h4 "Shubham Kuralkar" at bounding box center [528, 426] width 183 height 15
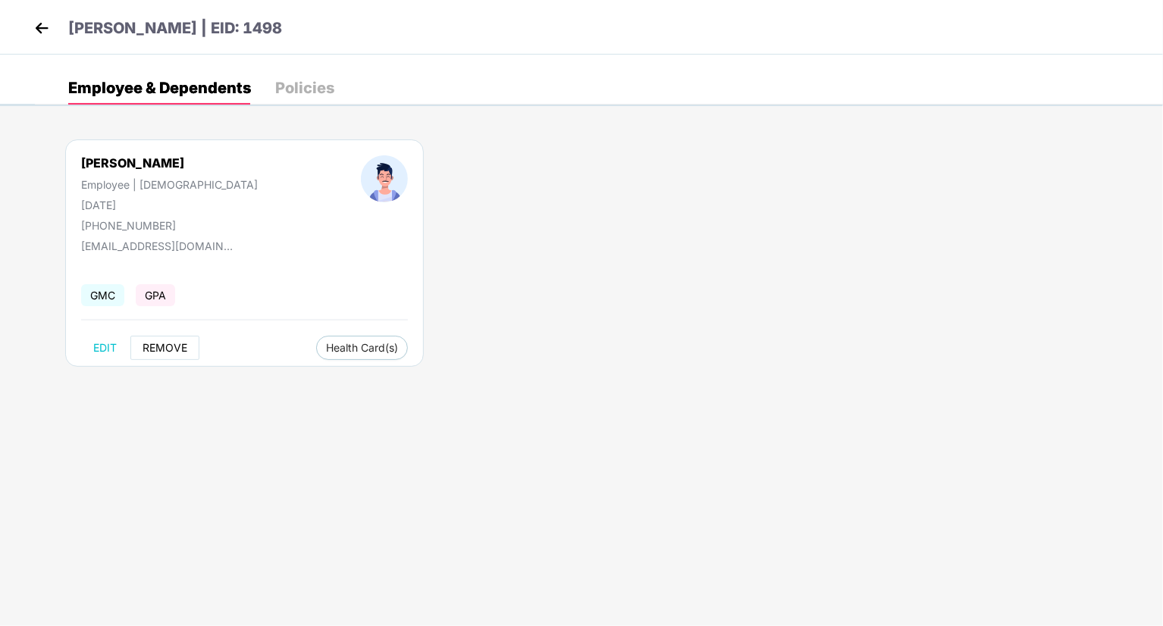
click at [175, 354] on button "REMOVE" at bounding box center [164, 348] width 69 height 24
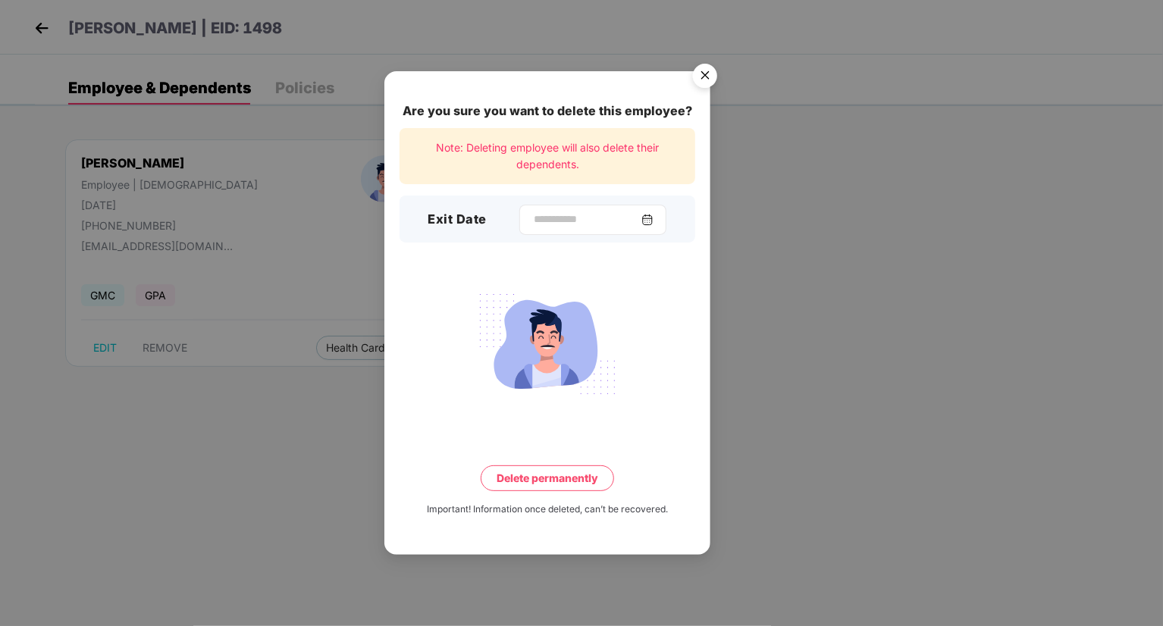
click at [654, 221] on img at bounding box center [648, 220] width 12 height 12
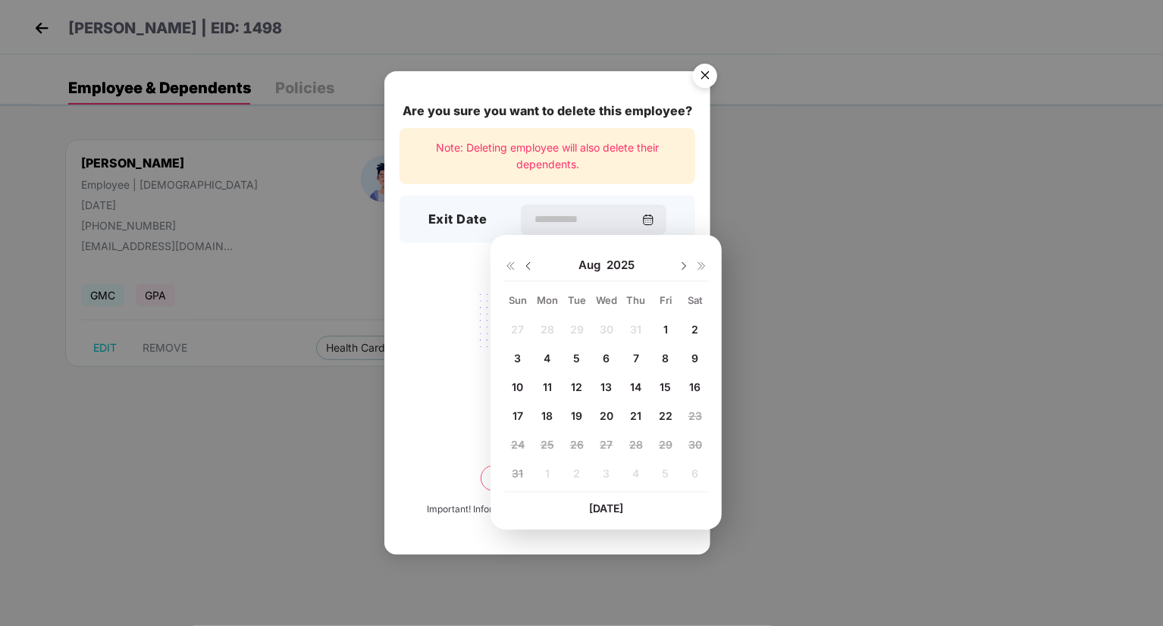
click at [667, 323] on span "1" at bounding box center [666, 329] width 5 height 13
type input "**********"
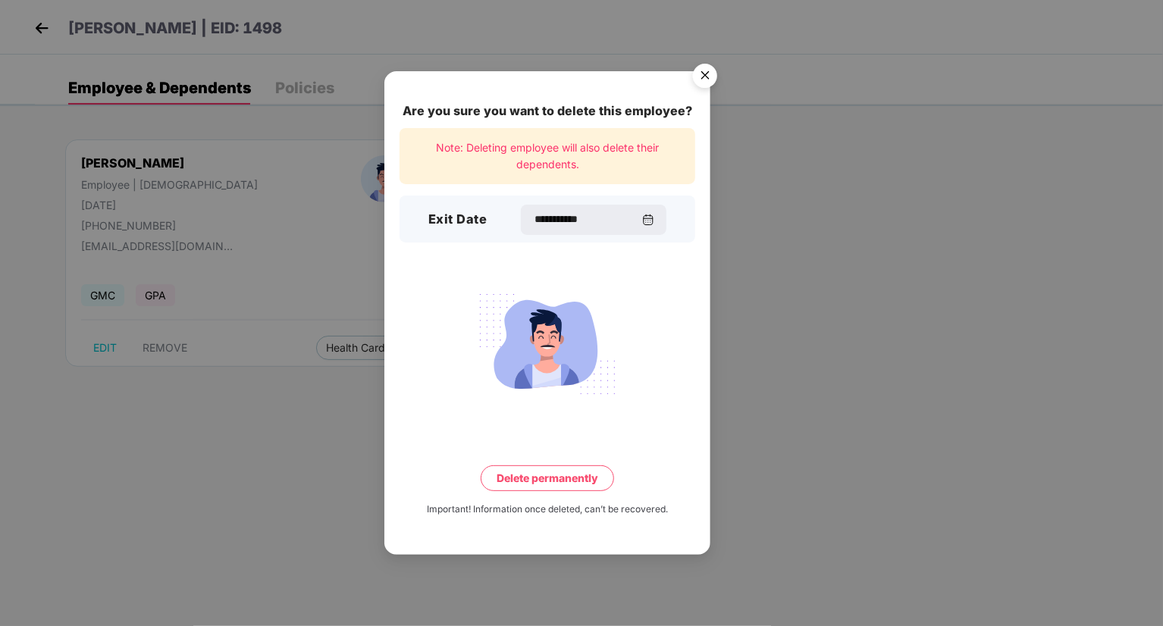
click at [585, 479] on button "Delete permanently" at bounding box center [547, 479] width 133 height 26
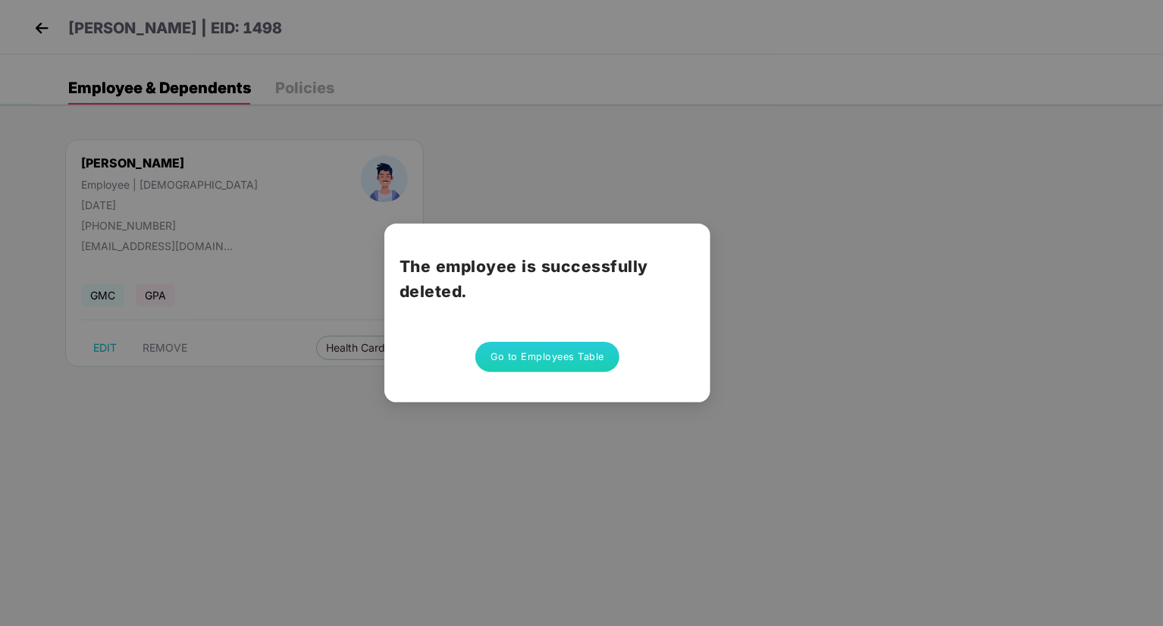
click at [595, 363] on button "Go to Employees Table" at bounding box center [547, 357] width 144 height 30
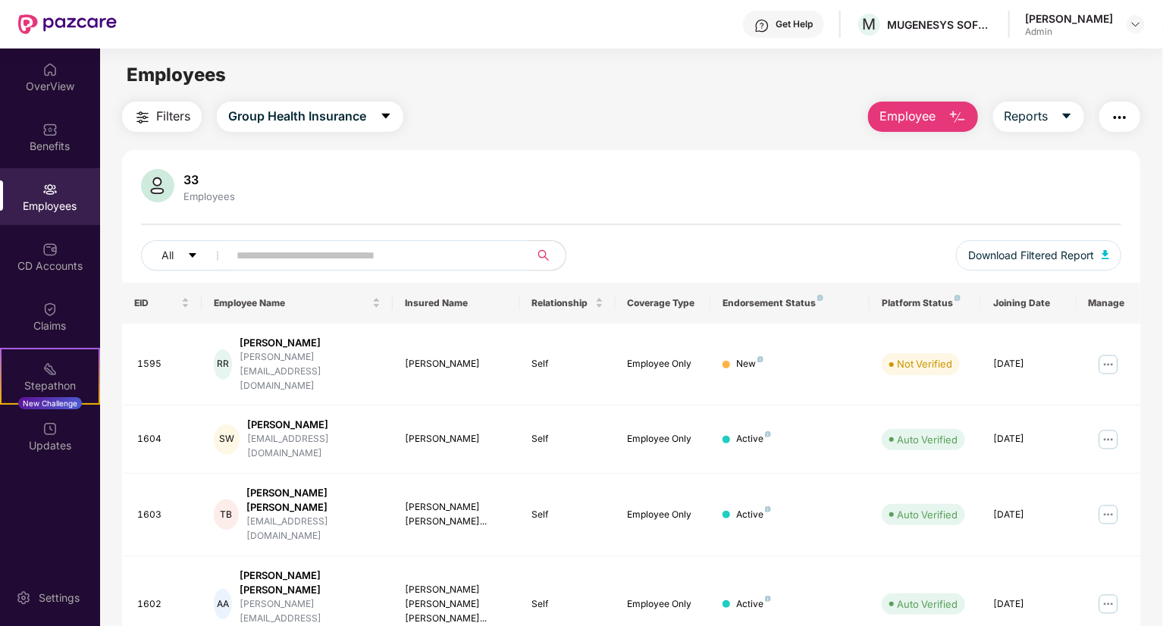
click at [880, 119] on span "Employee" at bounding box center [908, 116] width 57 height 19
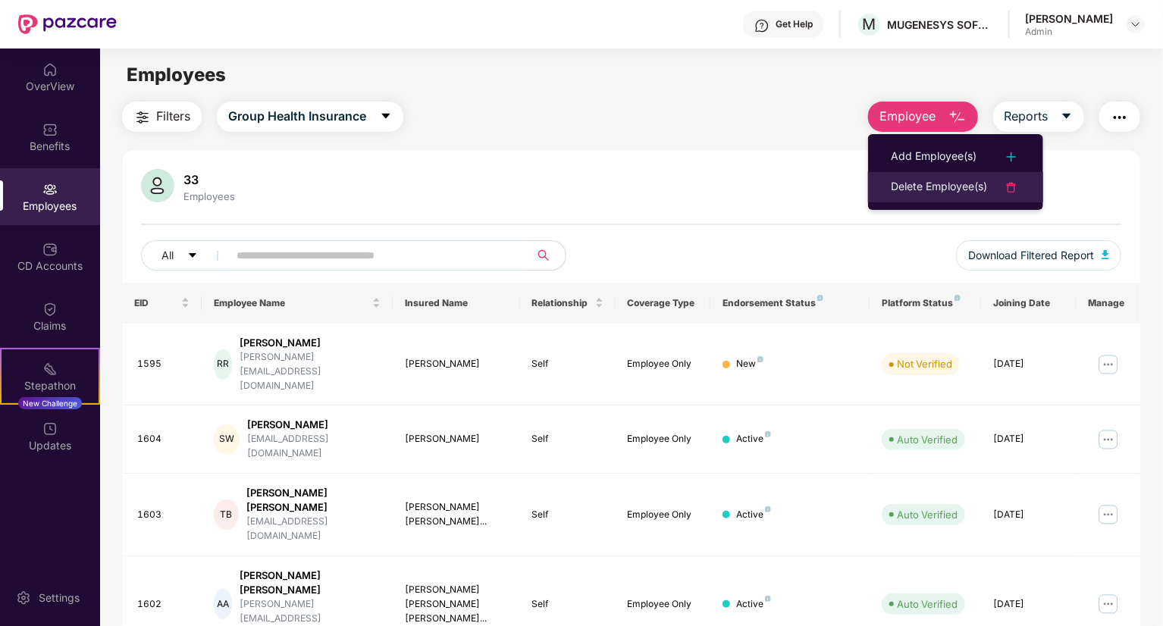
click at [907, 180] on div "Delete Employee(s)" at bounding box center [939, 187] width 96 height 18
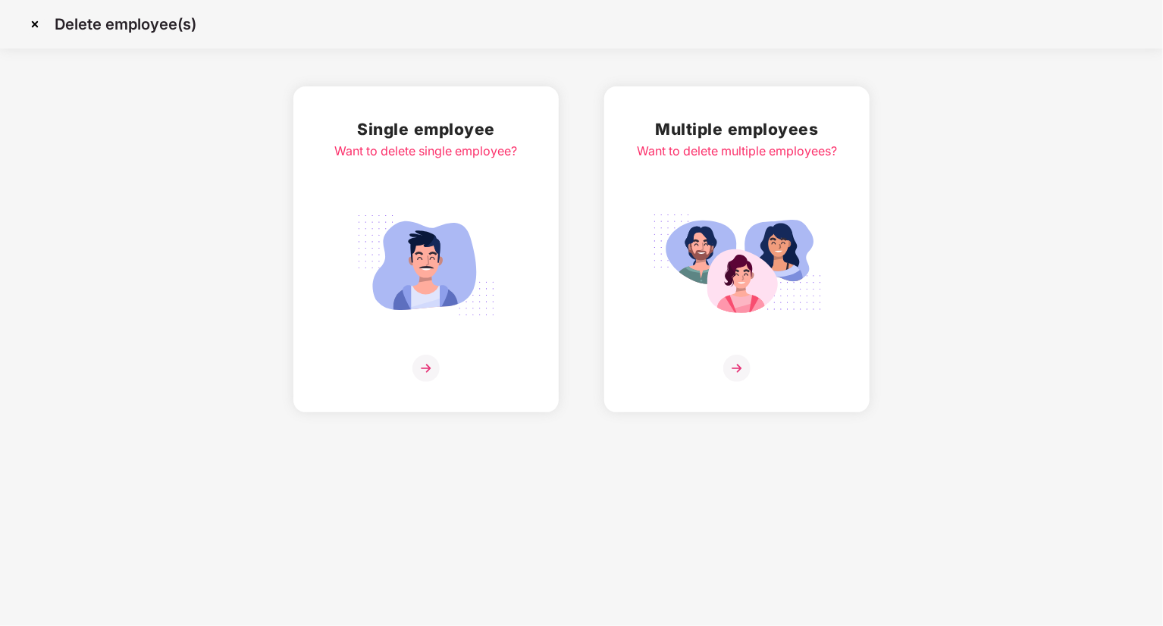
click at [434, 243] on img at bounding box center [426, 265] width 170 height 118
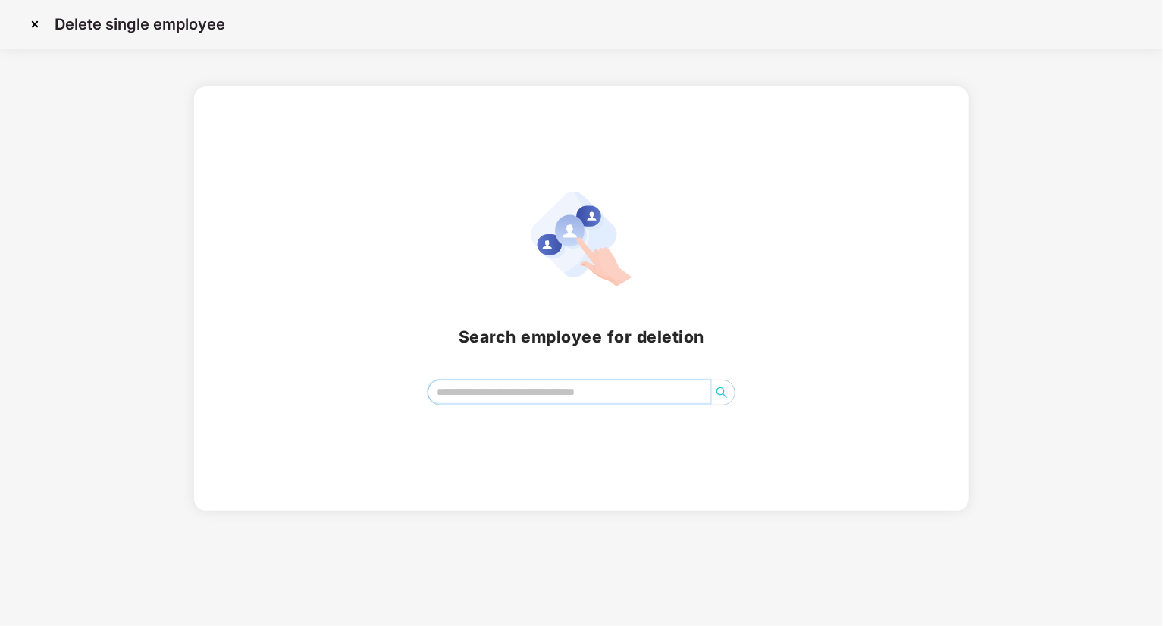
click at [460, 388] on input "search" at bounding box center [569, 392] width 282 height 23
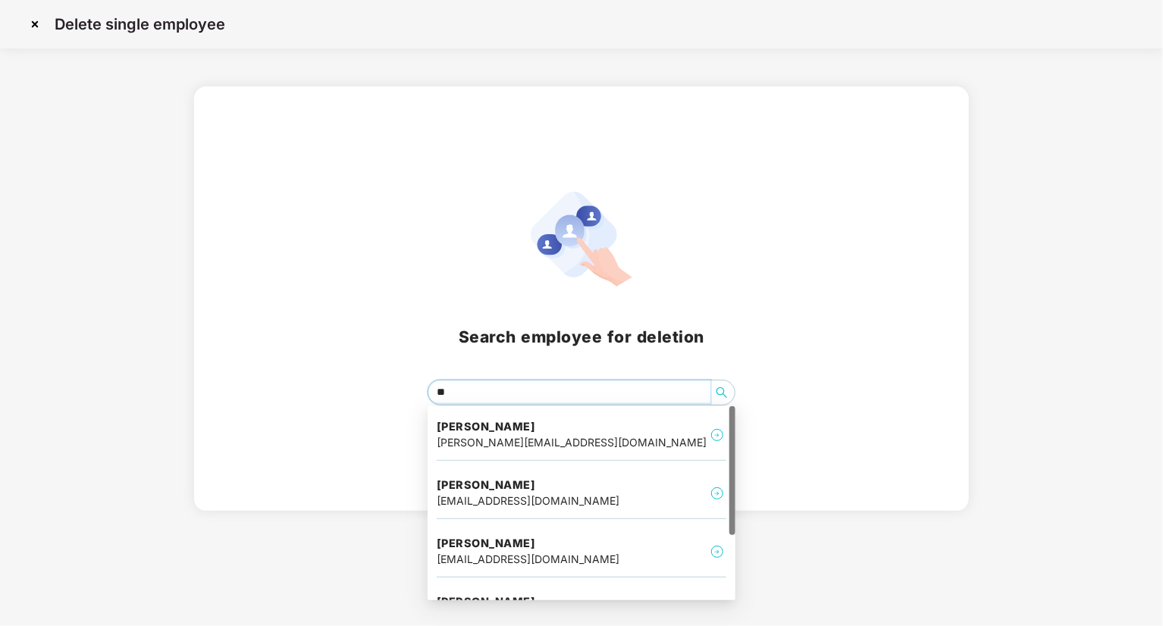
type input "*"
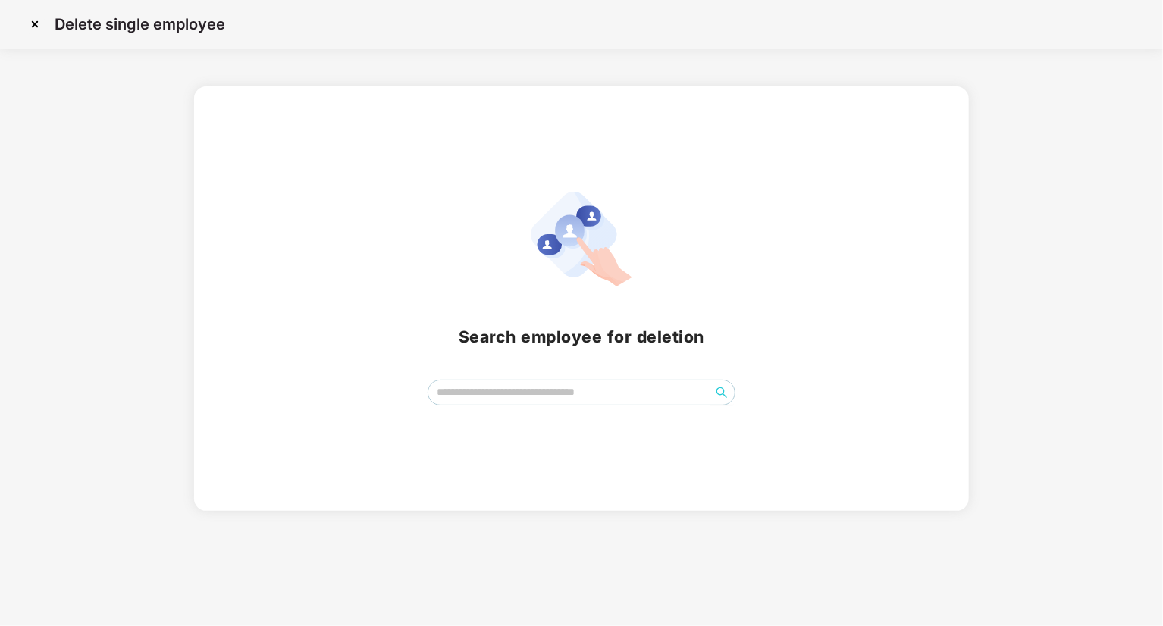
click at [36, 25] on img at bounding box center [35, 24] width 24 height 24
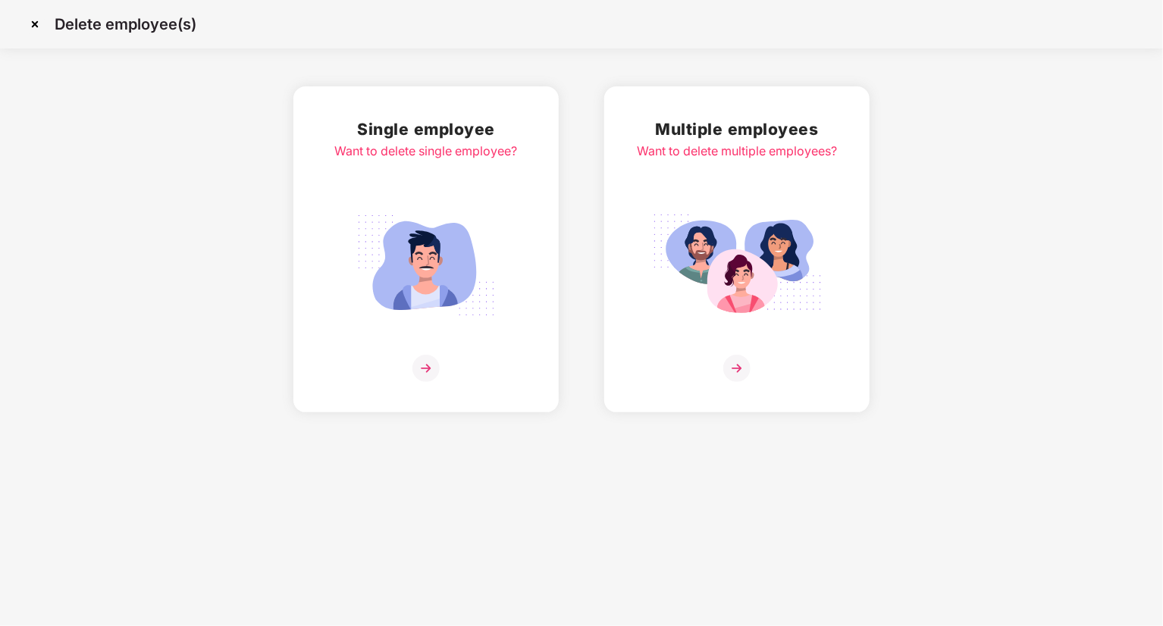
click at [36, 25] on img at bounding box center [35, 24] width 24 height 24
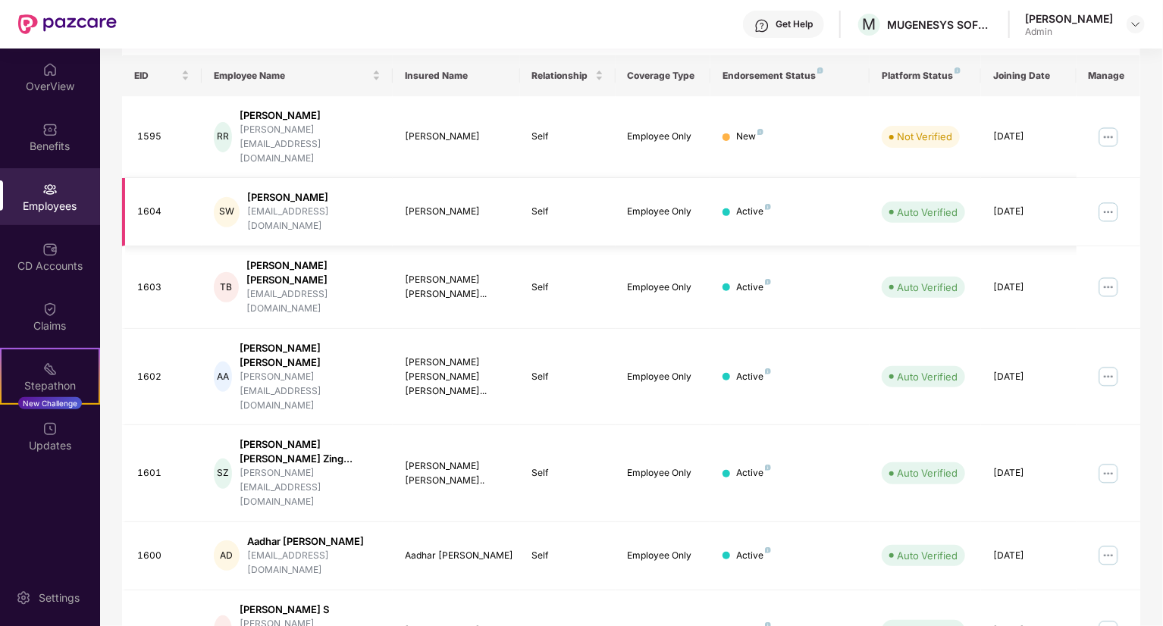
scroll to position [303, 0]
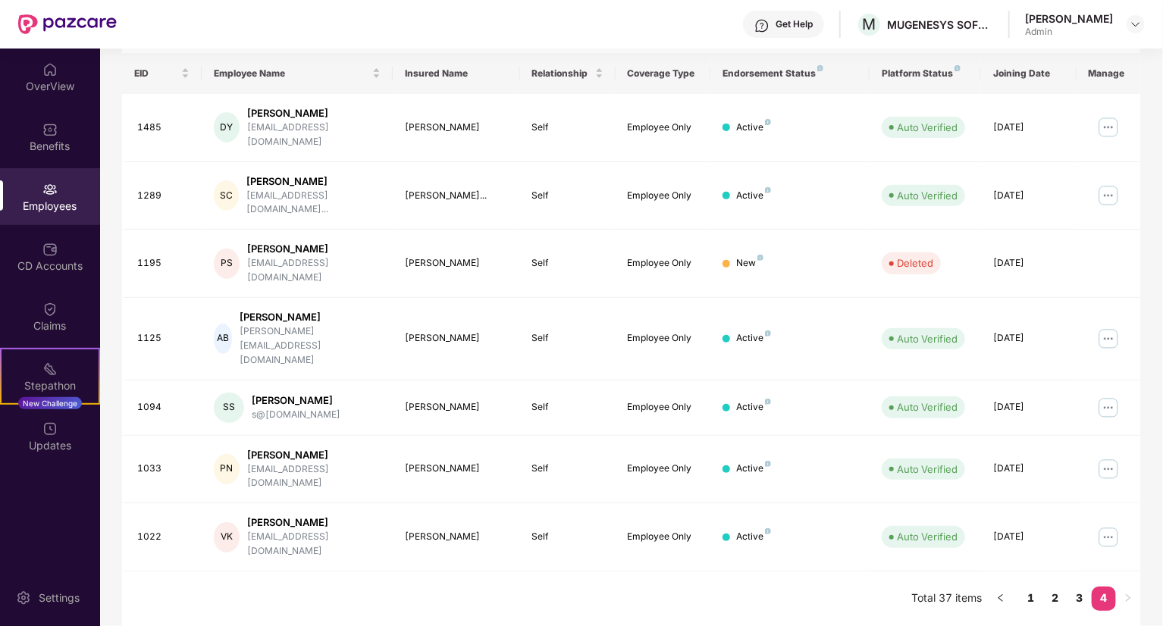
scroll to position [138, 0]
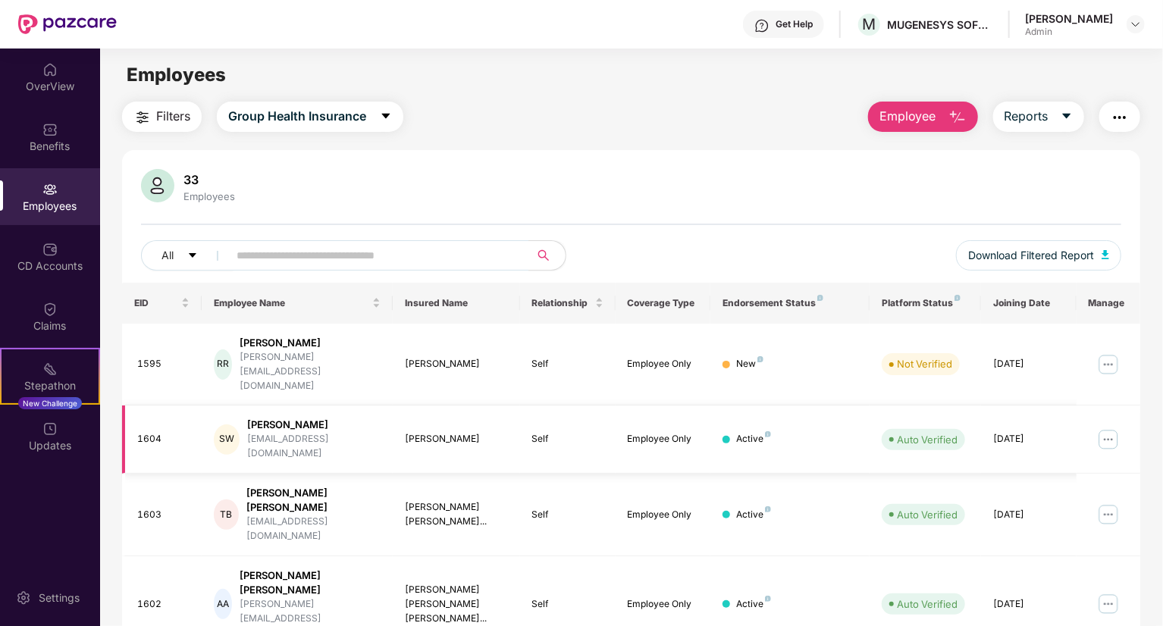
scroll to position [0, 0]
